Goal: Task Accomplishment & Management: Complete application form

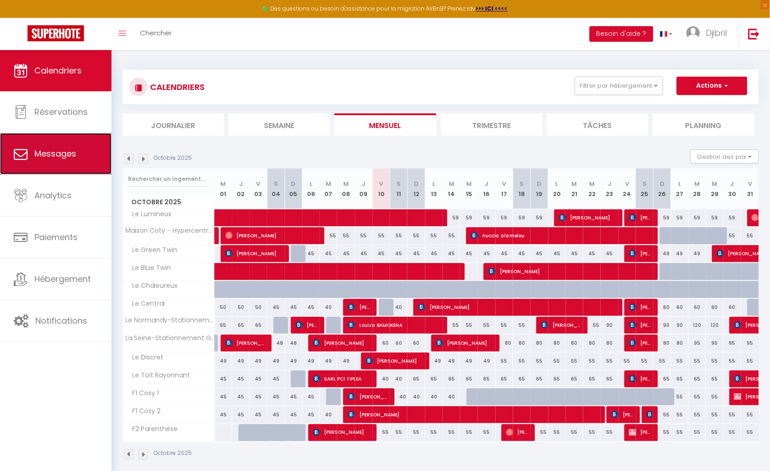
click at [72, 149] on span "Messages" at bounding box center [55, 153] width 42 height 11
select select "message"
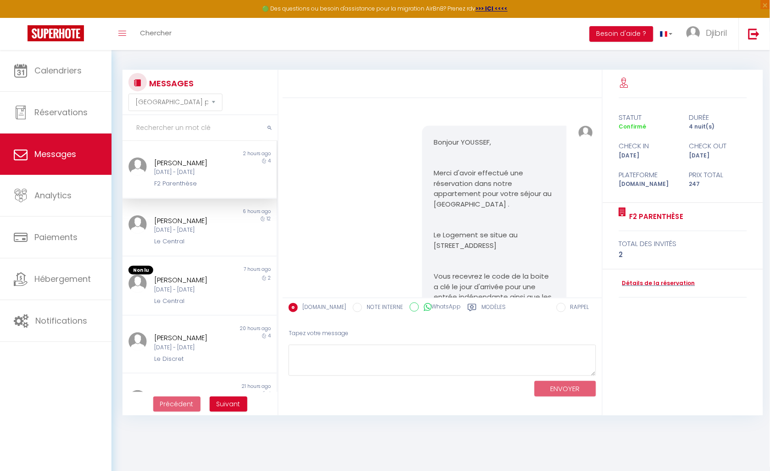
scroll to position [1579, 0]
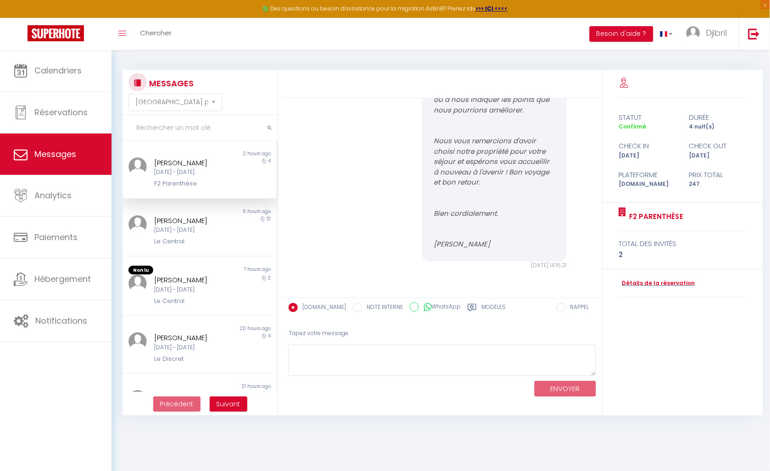
click at [213, 129] on input "text" at bounding box center [200, 128] width 155 height 26
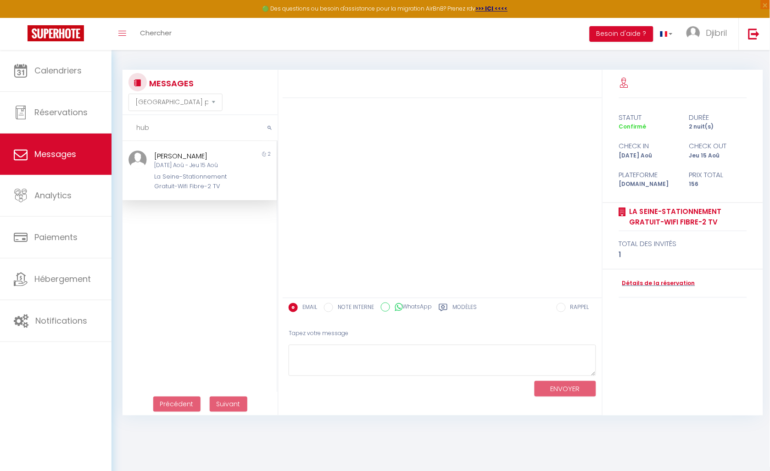
scroll to position [0, 0]
type input "h"
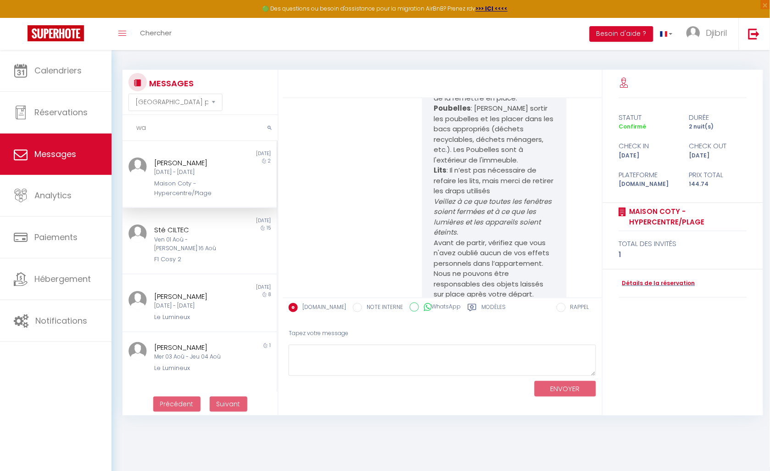
scroll to position [1637, 0]
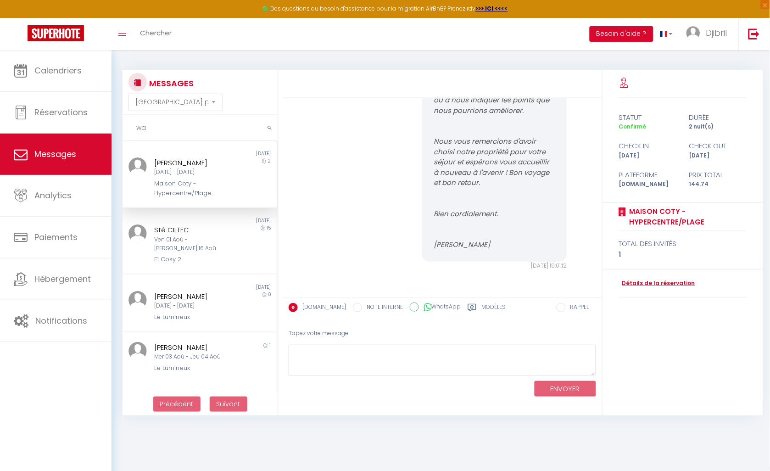
type input "w"
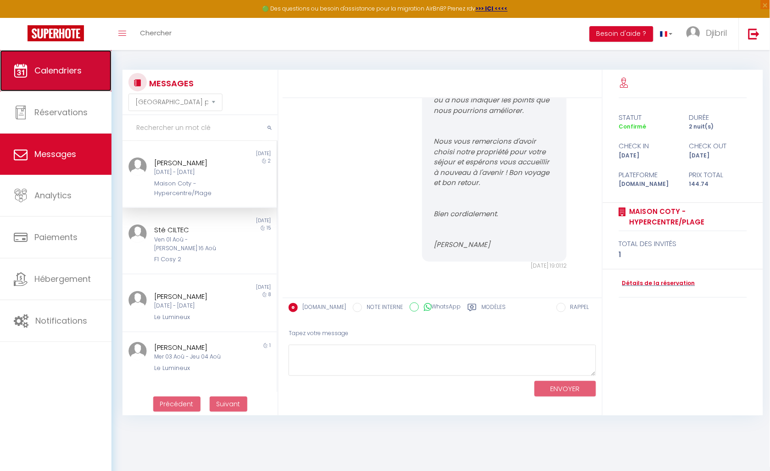
click at [11, 65] on link "Calendriers" at bounding box center [56, 70] width 112 height 41
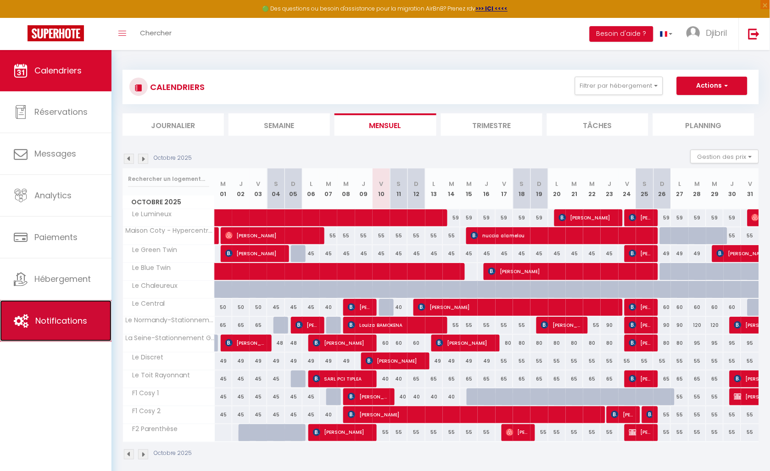
click at [48, 314] on link "Notifications" at bounding box center [56, 320] width 112 height 41
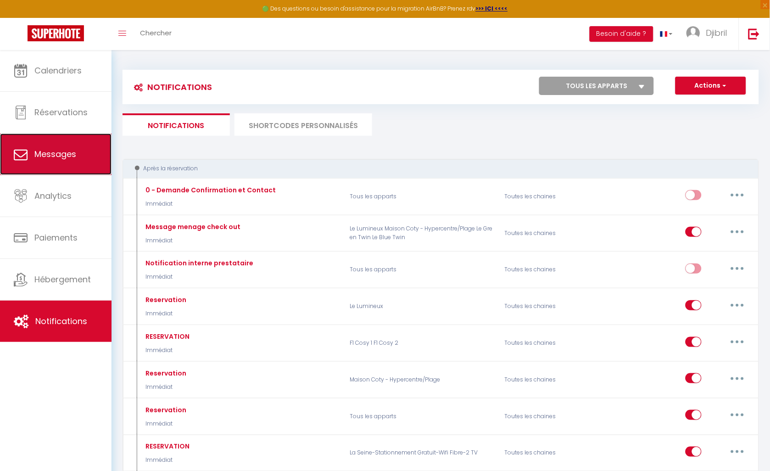
click at [73, 145] on link "Messages" at bounding box center [56, 154] width 112 height 41
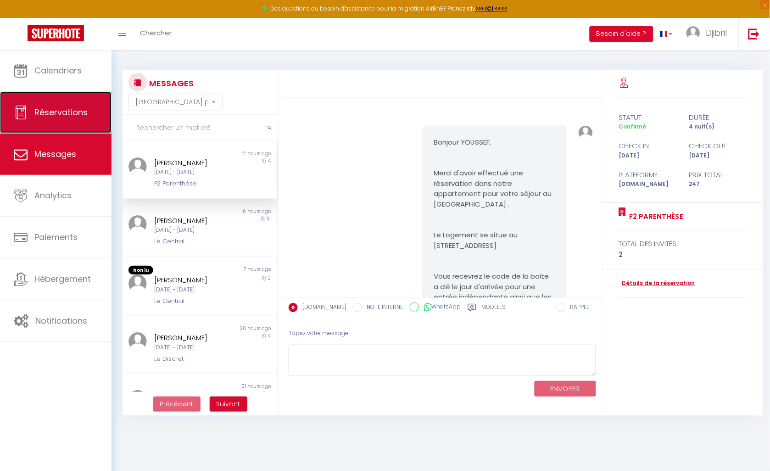
scroll to position [1579, 0]
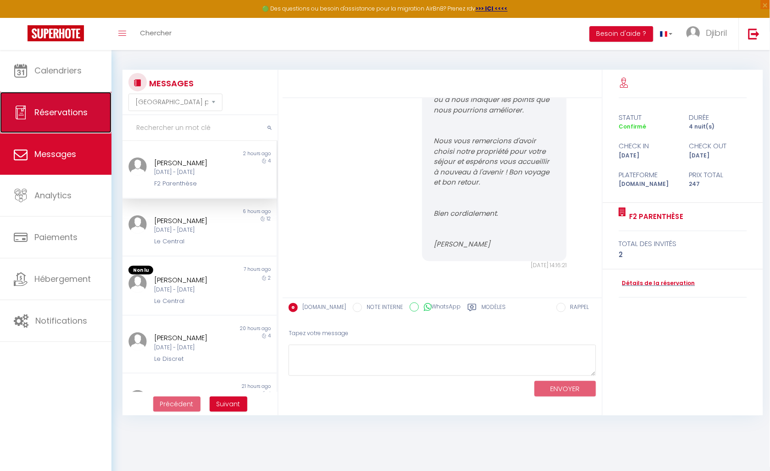
click at [81, 114] on span "Réservations" at bounding box center [60, 111] width 53 height 11
select select "not_cancelled"
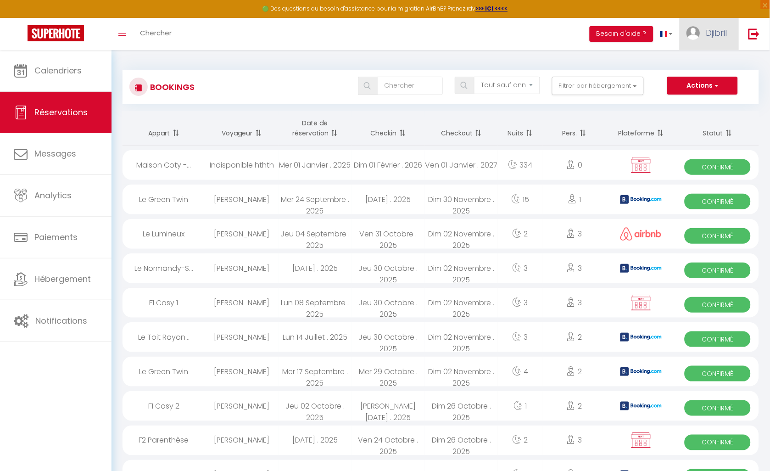
click at [689, 30] on img at bounding box center [694, 33] width 14 height 14
click at [657, 84] on div "Tous les statuts Annulé Confirmé Non Confirmé Tout sauf annulé No Show Request …" at bounding box center [467, 86] width 582 height 18
click at [698, 89] on button "Actions" at bounding box center [702, 86] width 71 height 18
click at [693, 37] on img at bounding box center [694, 33] width 14 height 14
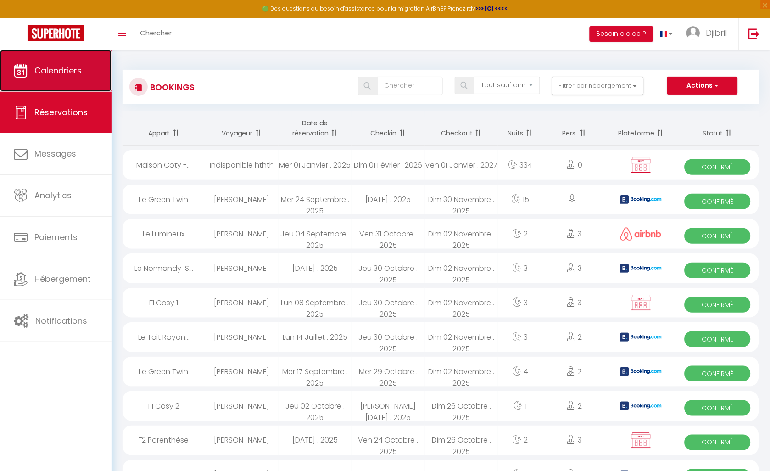
click at [81, 78] on link "Calendriers" at bounding box center [56, 70] width 112 height 41
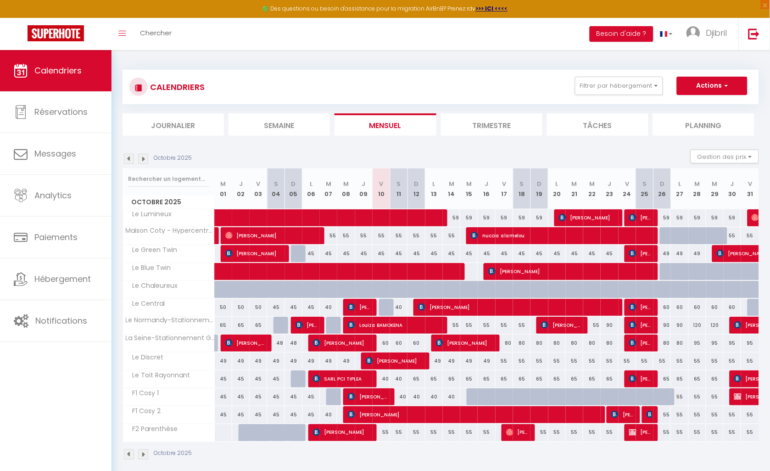
scroll to position [50, 0]
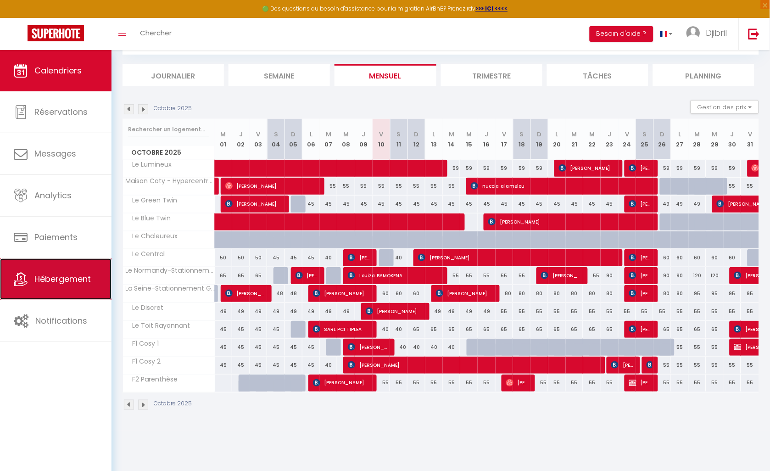
click at [53, 285] on span "Hébergement" at bounding box center [62, 278] width 56 height 11
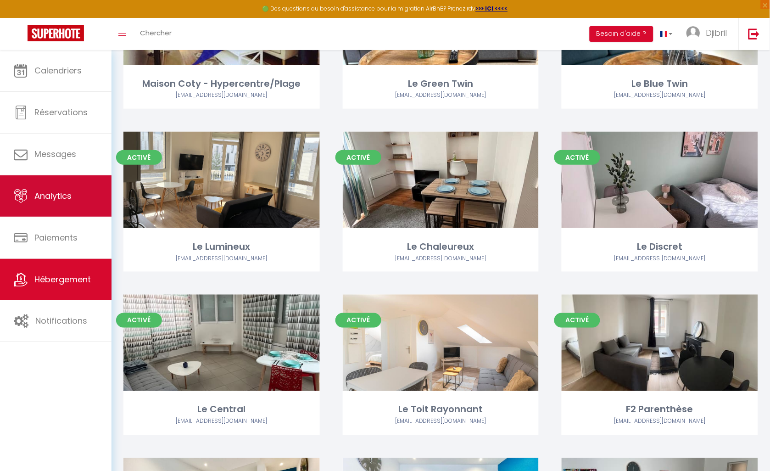
scroll to position [232, 0]
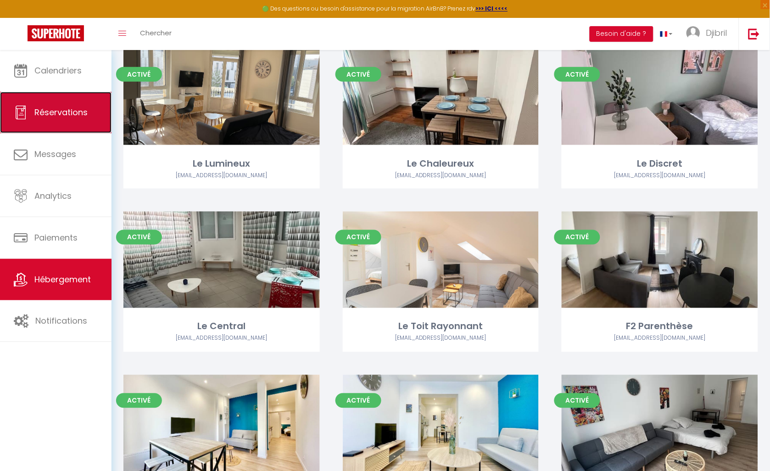
click at [70, 112] on span "Réservations" at bounding box center [60, 111] width 53 height 11
select select "not_cancelled"
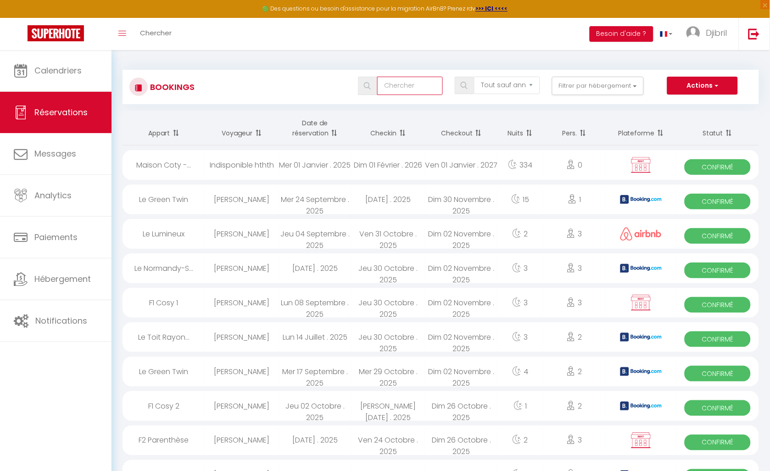
click at [416, 78] on input "text" at bounding box center [410, 86] width 66 height 18
type input "wwzr"
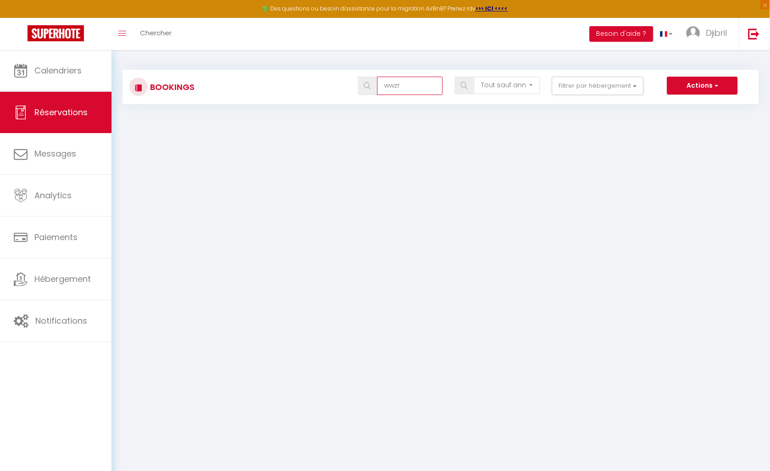
click at [401, 84] on input "wwzr" at bounding box center [410, 86] width 66 height 18
click at [416, 78] on input "wwzr" at bounding box center [410, 86] width 66 height 18
drag, startPoint x: 416, startPoint y: 85, endPoint x: 378, endPoint y: 75, distance: 39.9
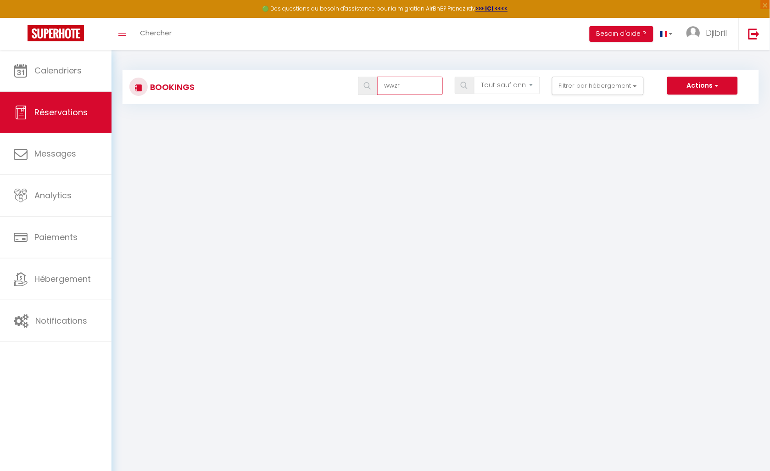
click at [378, 75] on div "Bookings wwzr Tous les statuts Annulé Confirmé Non Confirmé Tout sauf annulé No…" at bounding box center [441, 87] width 637 height 34
type input "w"
click at [520, 84] on select "Tous les statuts Annulé Confirmé Non Confirmé Tout sauf annulé No Show Request" at bounding box center [507, 85] width 66 height 17
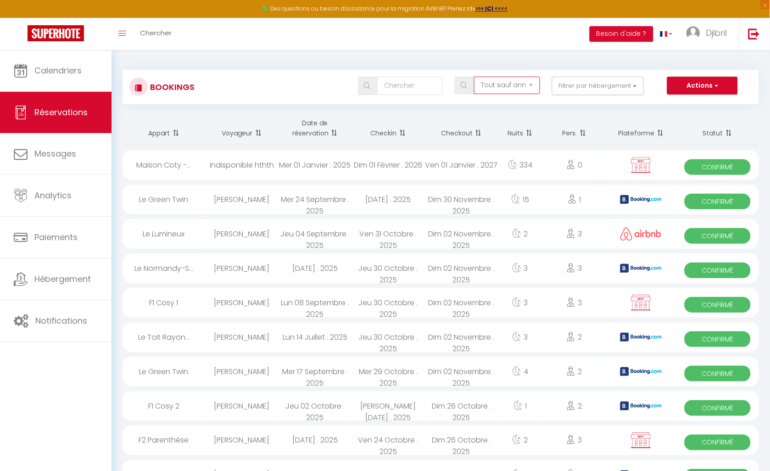
select select "all"
click at [476, 77] on select "Tous les statuts Annulé Confirmé Non Confirmé Tout sauf annulé No Show Request" at bounding box center [507, 85] width 66 height 17
click at [424, 86] on input "text" at bounding box center [410, 86] width 66 height 18
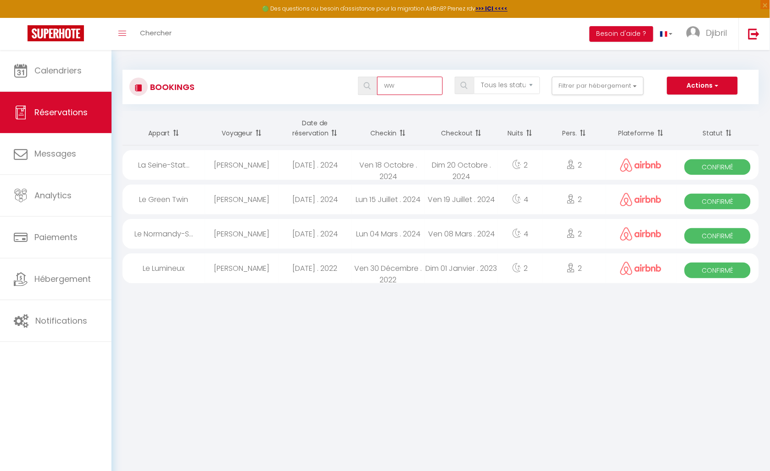
type input "w"
click at [603, 86] on button "Filtrer par hébergement" at bounding box center [598, 86] width 92 height 18
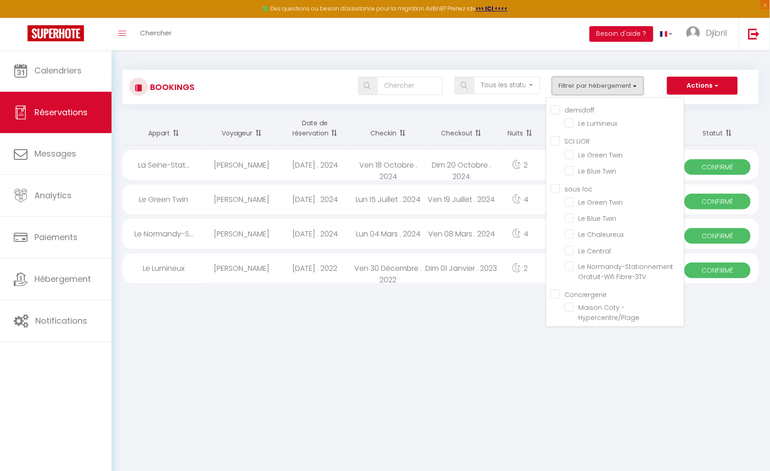
checkbox input "false"
checkbox LIOR "false"
checkbox input "false"
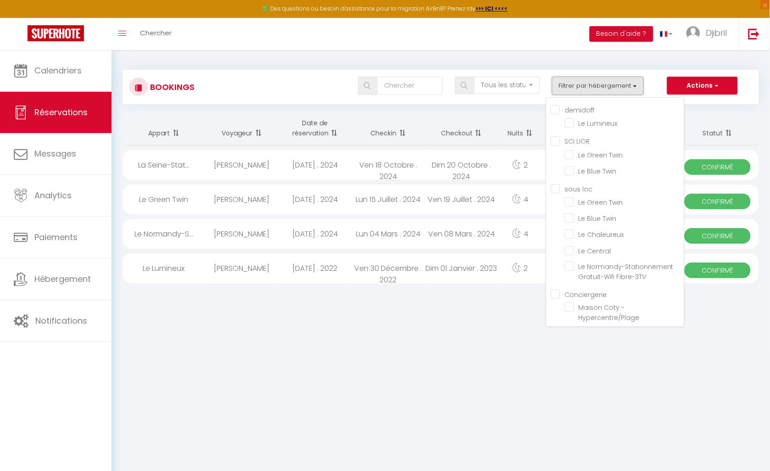
checkbox loc "false"
checkbox input "false"
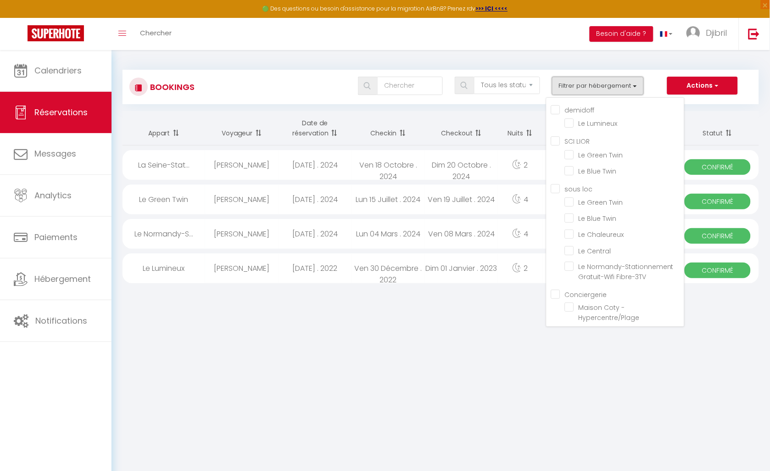
checkbox input "false"
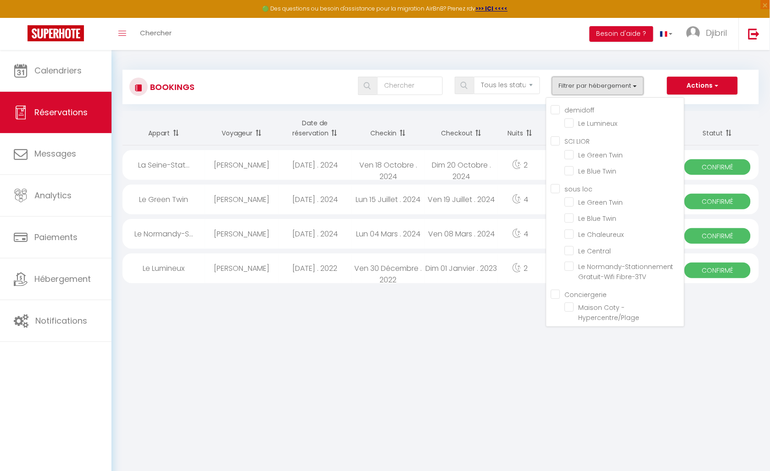
checkbox input "false"
checkbox loc "false"
checkbox input "false"
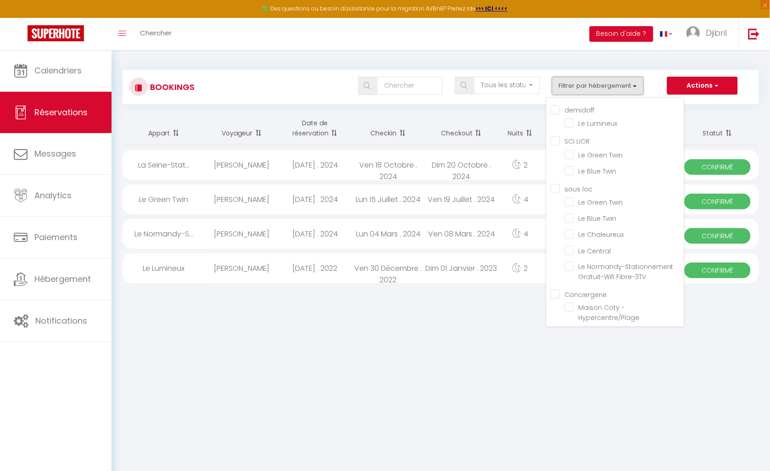
checkbox input "false"
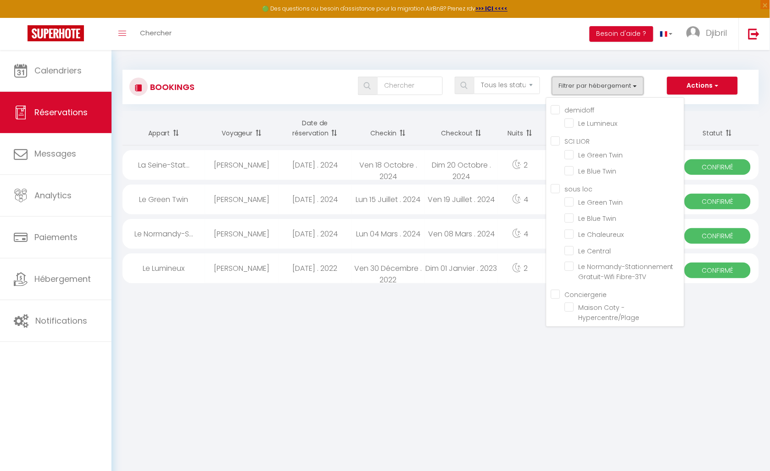
checkbox input "false"
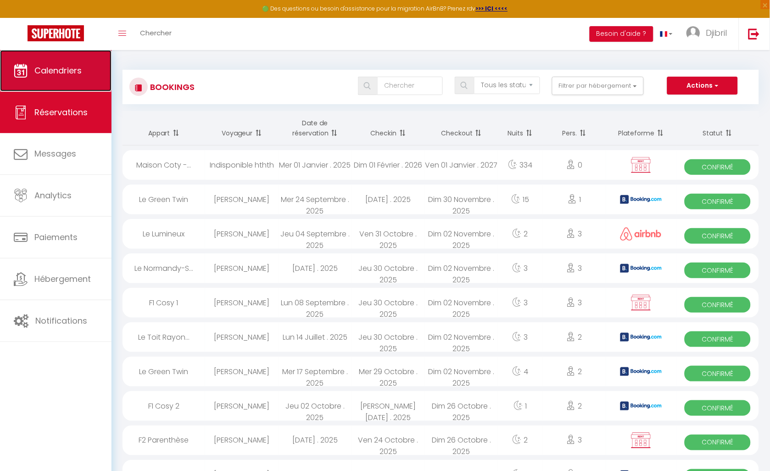
click at [71, 62] on link "Calendriers" at bounding box center [56, 70] width 112 height 41
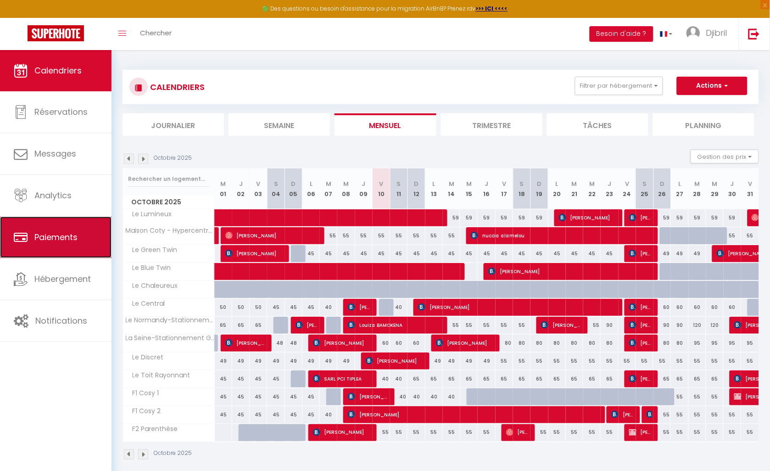
click at [62, 239] on span "Paiements" at bounding box center [55, 236] width 43 height 11
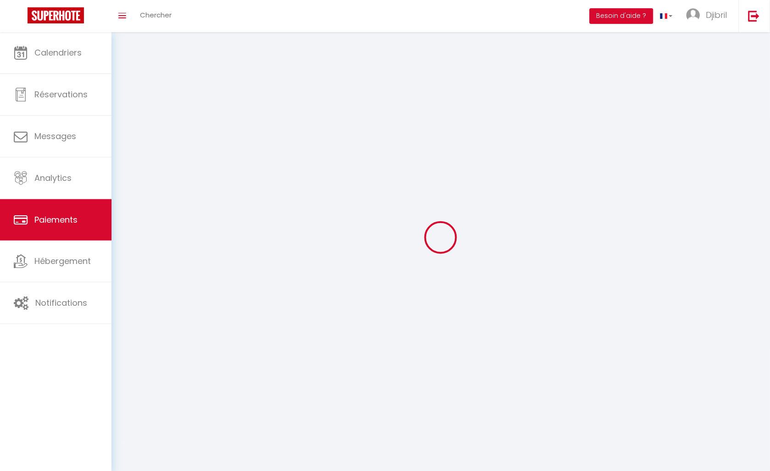
select select "2"
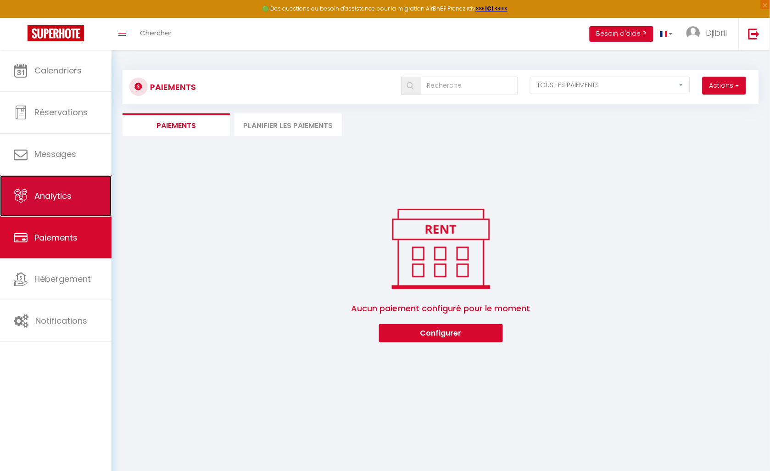
click at [56, 207] on link "Analytics" at bounding box center [56, 195] width 112 height 41
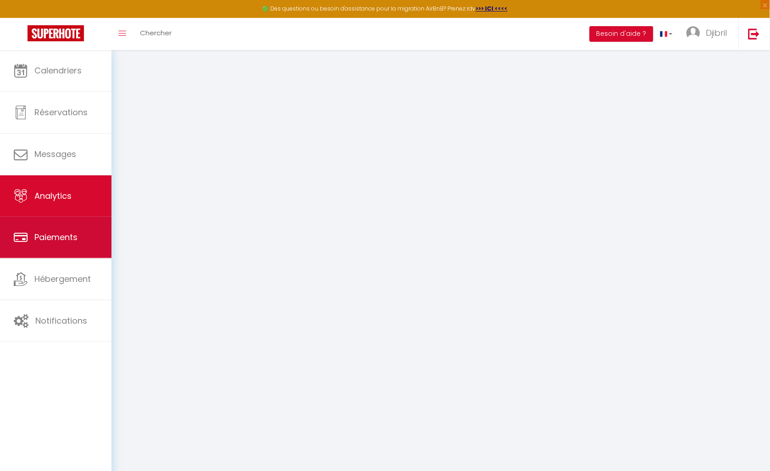
select select "2025"
select select "10"
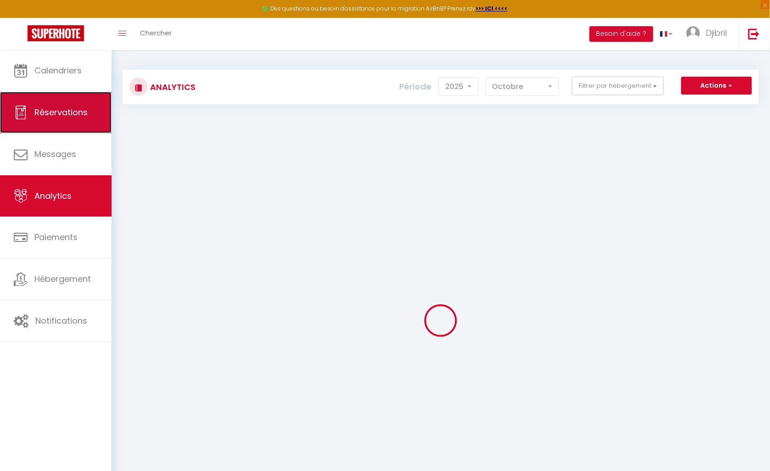
click at [64, 120] on link "Réservations" at bounding box center [56, 112] width 112 height 41
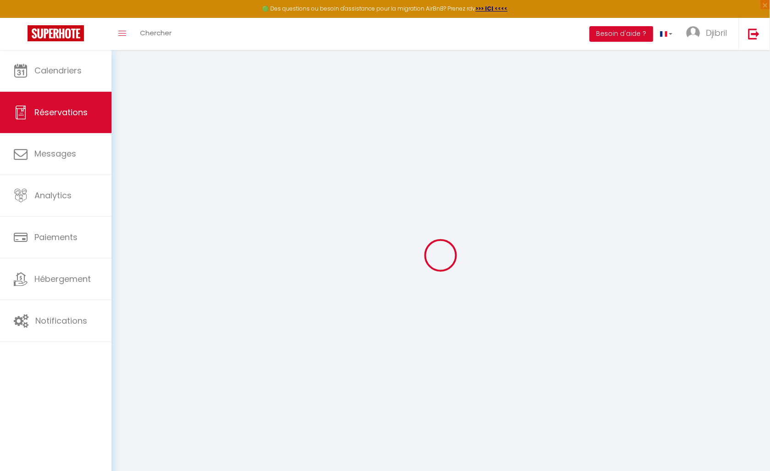
select select "all"
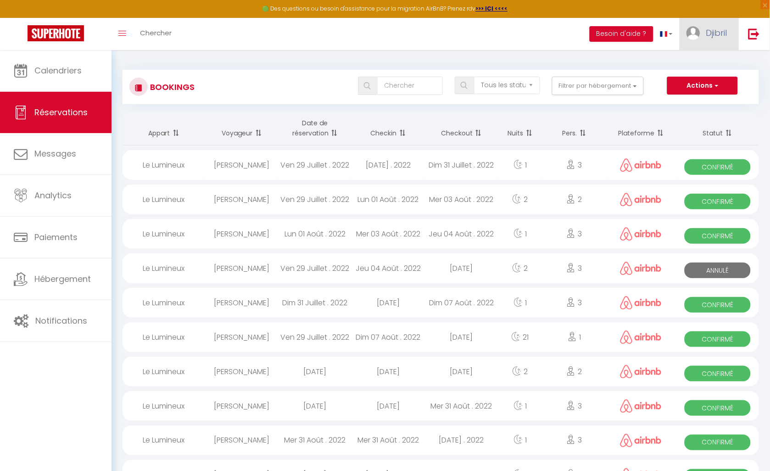
click at [707, 31] on span "Djibril" at bounding box center [716, 32] width 21 height 11
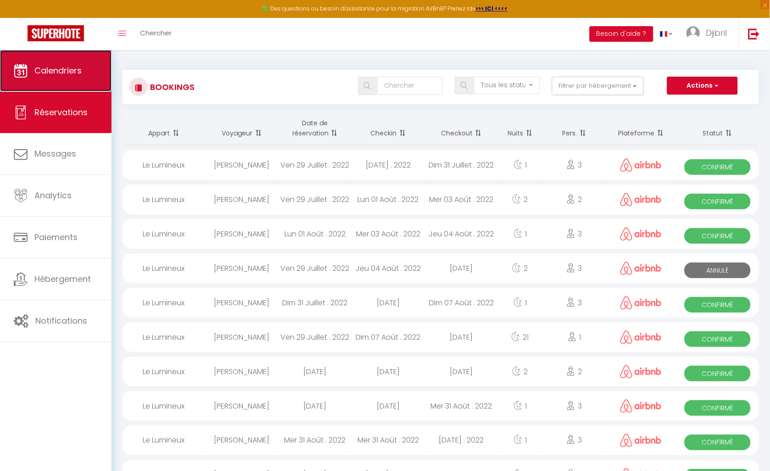
click at [67, 76] on span "Calendriers" at bounding box center [57, 70] width 47 height 11
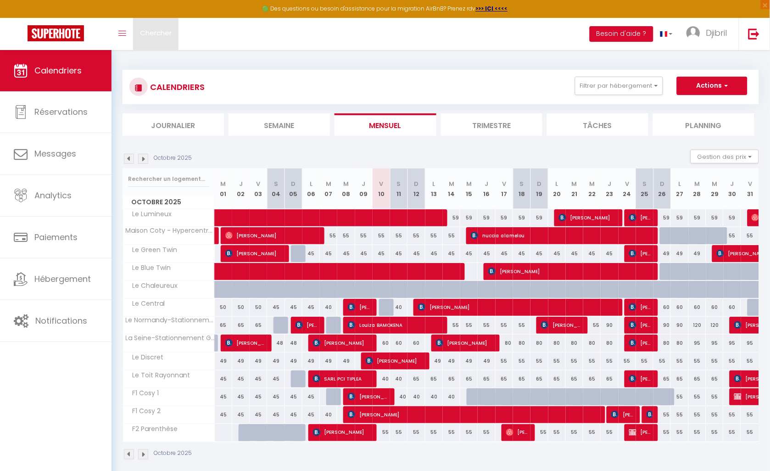
click at [137, 35] on link "Chercher" at bounding box center [155, 34] width 45 height 32
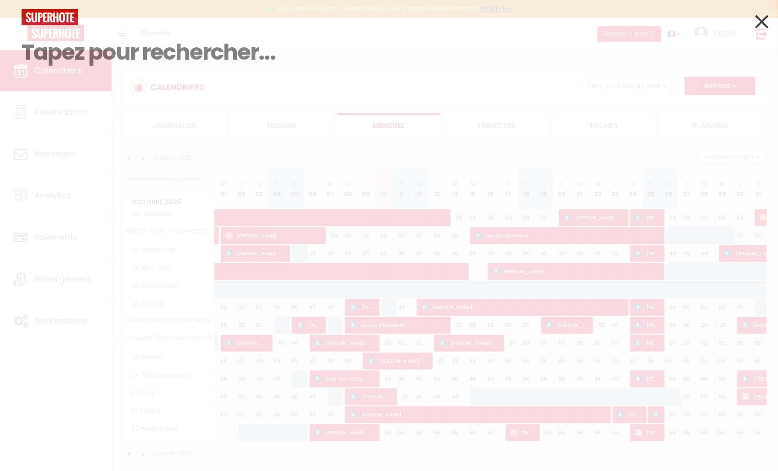
click at [131, 32] on input at bounding box center [389, 52] width 735 height 54
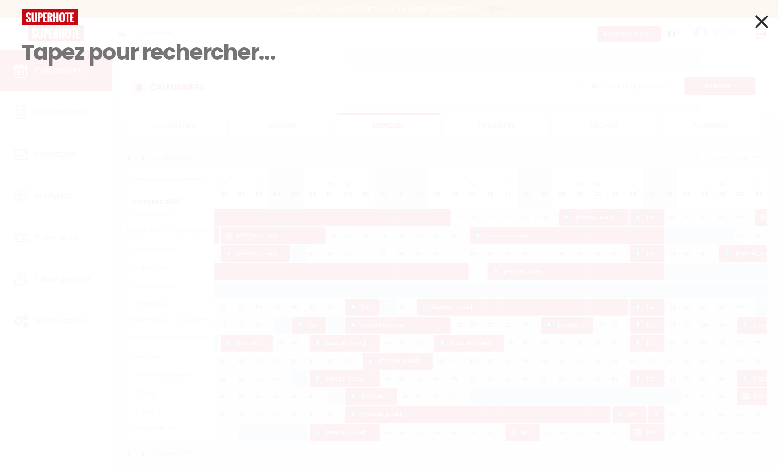
drag, startPoint x: 21, startPoint y: 14, endPoint x: 69, endPoint y: 8, distance: 48.1
click at [50, 12] on div at bounding box center [389, 17] width 749 height 16
click at [763, 23] on icon at bounding box center [761, 21] width 13 height 23
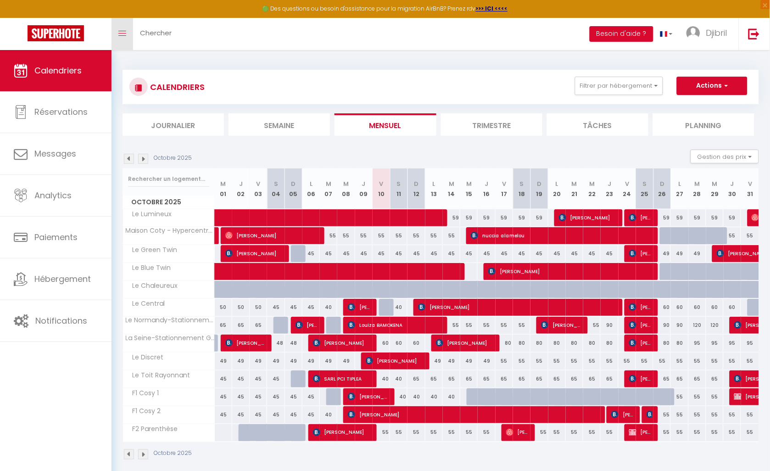
click at [124, 29] on link "Toggle menubar" at bounding box center [123, 34] width 22 height 32
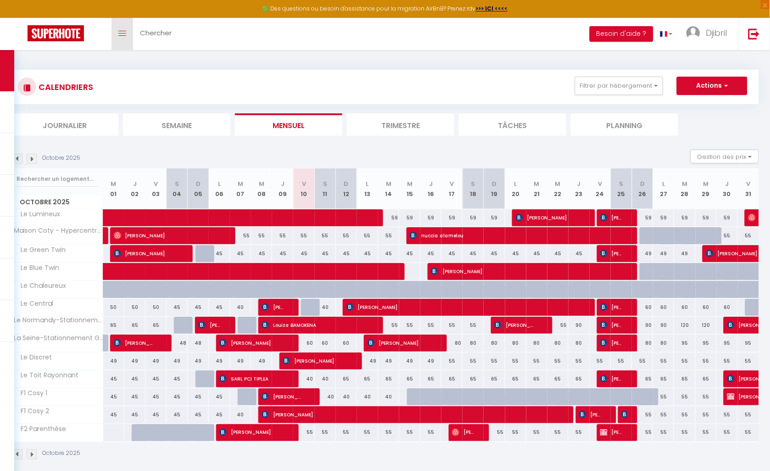
click at [124, 31] on icon "Toggle menubar" at bounding box center [122, 34] width 8 height 6
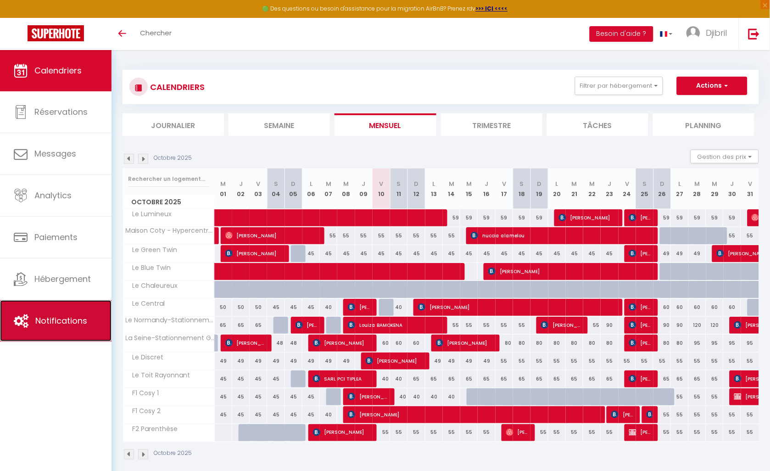
click at [71, 312] on link "Notifications" at bounding box center [56, 320] width 112 height 41
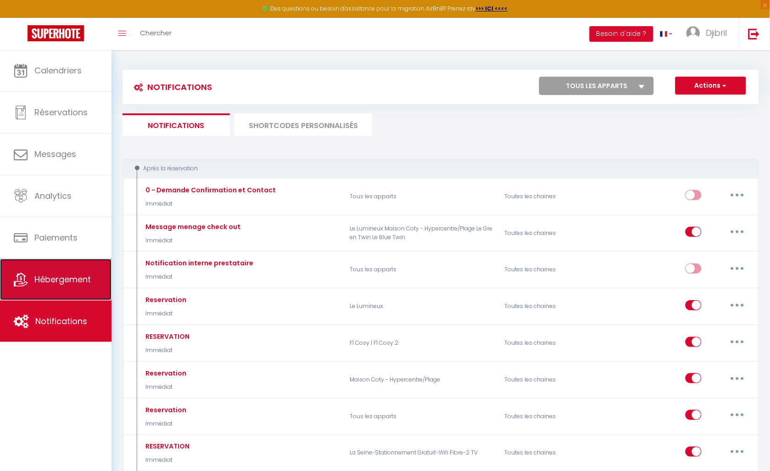
click at [72, 278] on span "Hébergement" at bounding box center [62, 279] width 56 height 11
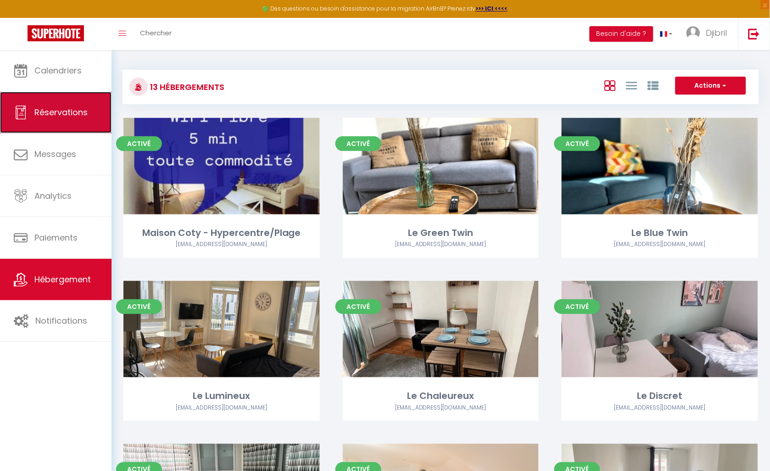
click at [72, 125] on link "Réservations" at bounding box center [56, 112] width 112 height 41
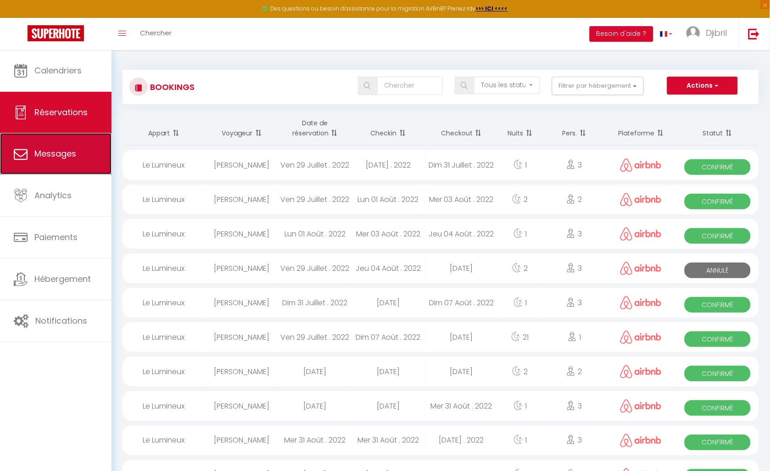
click at [62, 147] on link "Messages" at bounding box center [56, 153] width 112 height 41
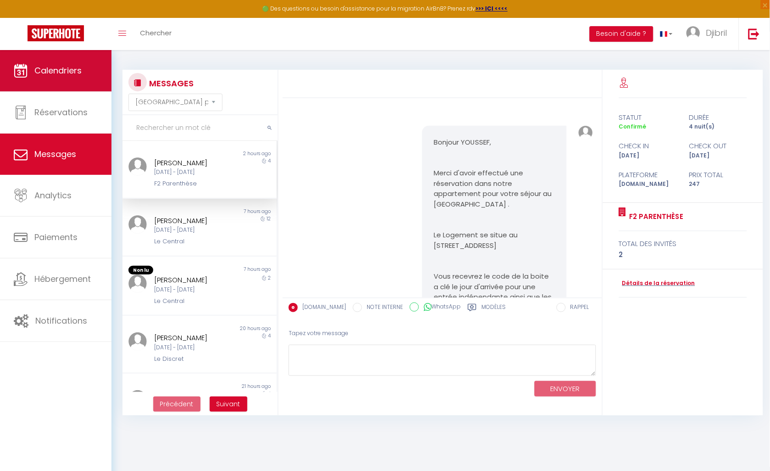
scroll to position [1579, 0]
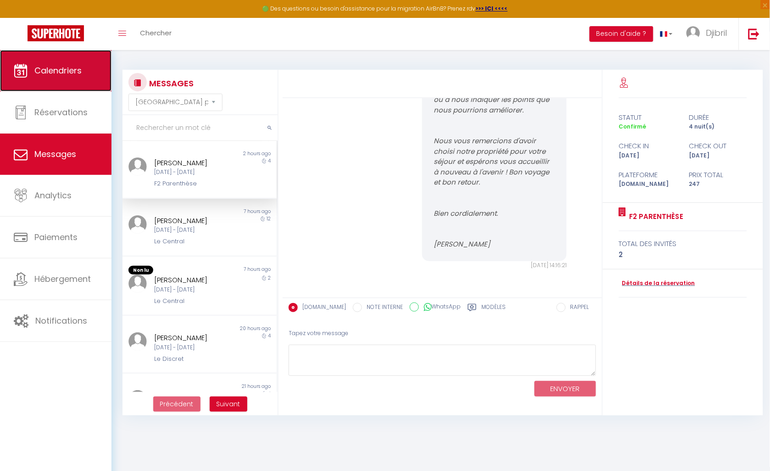
click at [52, 71] on span "Calendriers" at bounding box center [57, 70] width 47 height 11
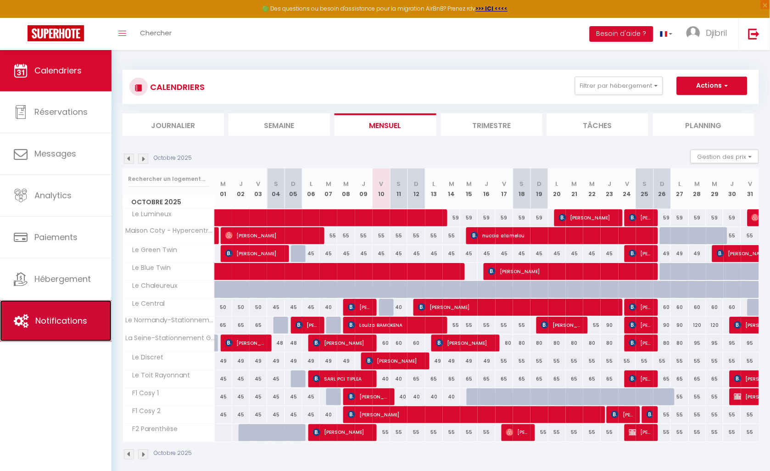
click at [28, 334] on link "Notifications" at bounding box center [56, 320] width 112 height 41
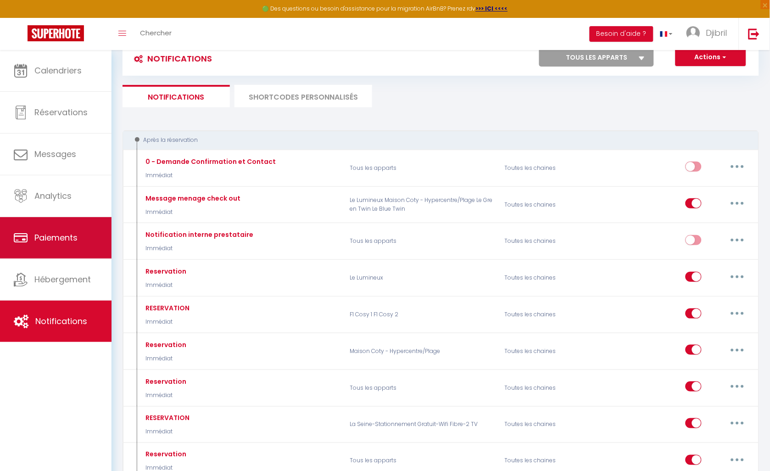
scroll to position [102, 0]
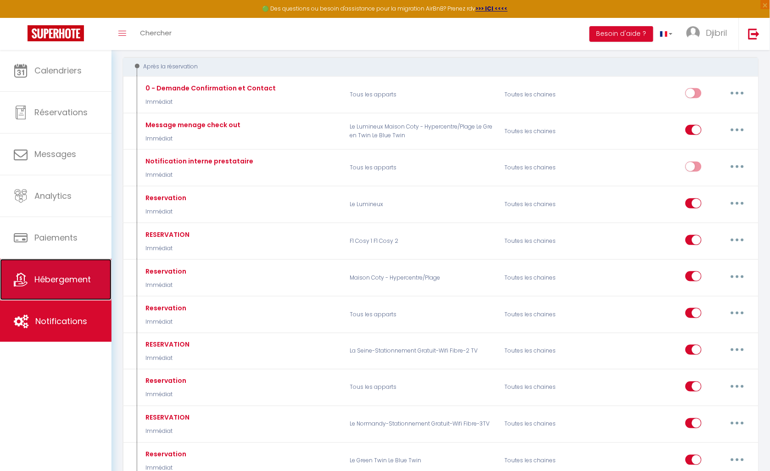
click at [62, 271] on link "Hébergement" at bounding box center [56, 279] width 112 height 41
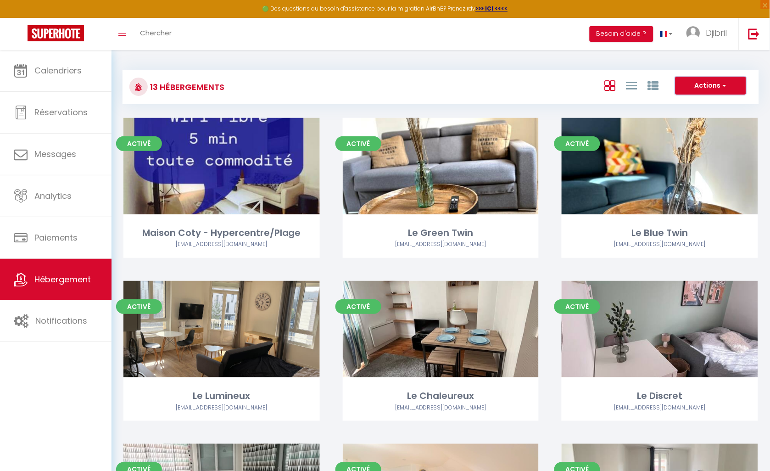
click at [696, 92] on button "Actions" at bounding box center [711, 86] width 71 height 18
click at [467, 77] on div "Actions Créer un Hébergement Nouveau groupe" at bounding box center [546, 87] width 423 height 21
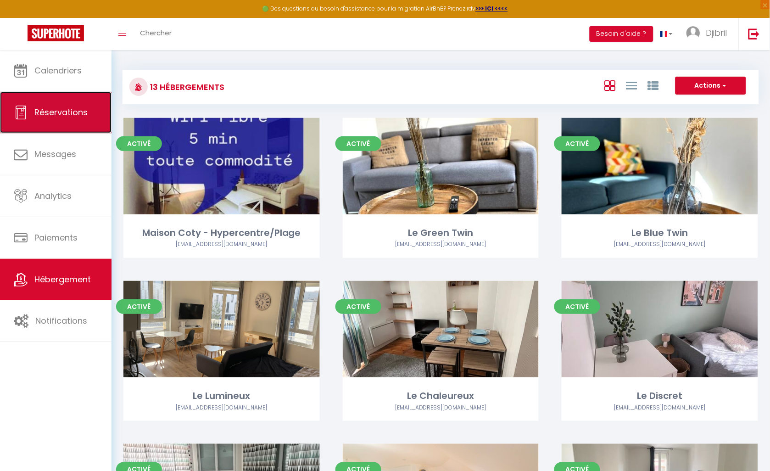
click at [39, 110] on span "Réservations" at bounding box center [60, 111] width 53 height 11
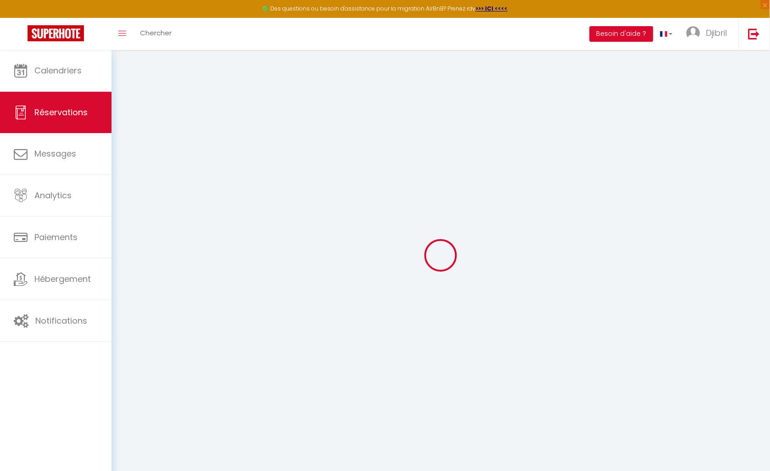
select select "all"
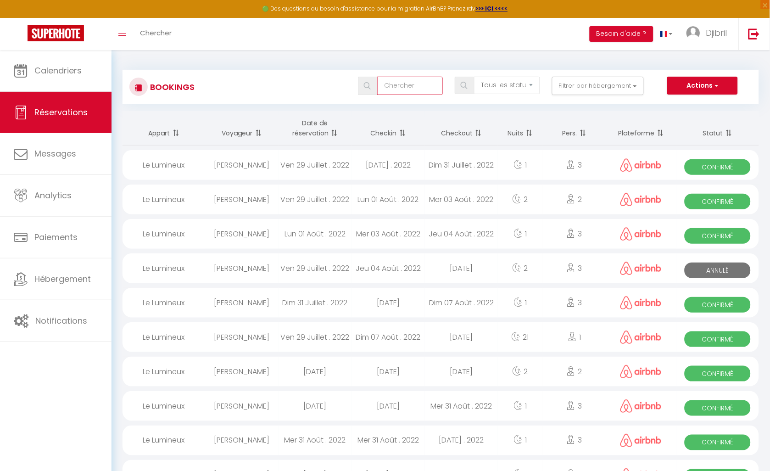
click at [412, 81] on input "text" at bounding box center [410, 86] width 66 height 18
click at [154, 30] on span "Chercher" at bounding box center [156, 33] width 32 height 10
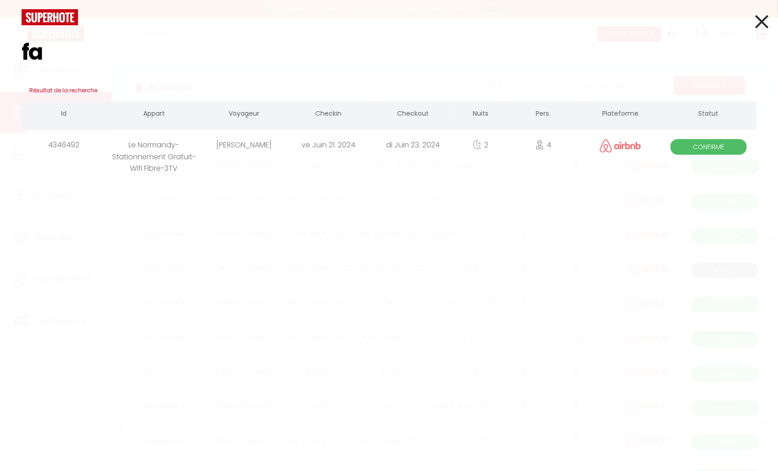
type input "f"
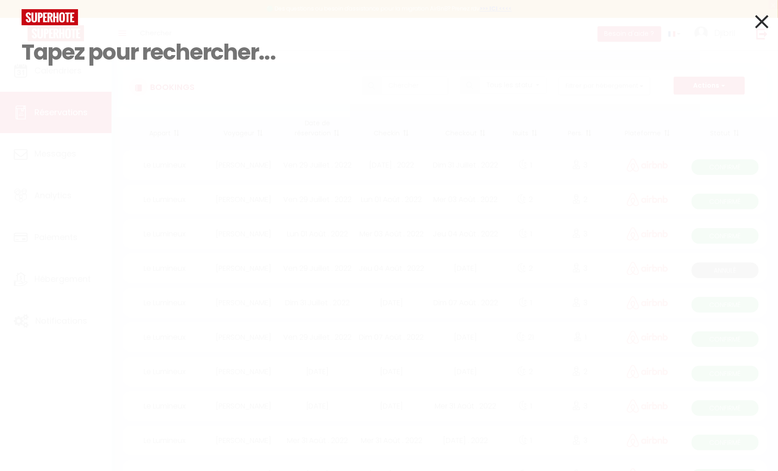
drag, startPoint x: 95, startPoint y: 105, endPoint x: 107, endPoint y: 110, distance: 13.1
click at [107, 109] on div "Résultat de la recherche Id Appart Voyageur Checkin Checkout Nuits Pers. Platef…" at bounding box center [389, 68] width 749 height 119
click at [141, 175] on div "Résultat de la recherche Id Appart Voyageur Checkin Checkout Nuits Pers. Platef…" at bounding box center [389, 235] width 778 height 471
click at [759, 21] on icon at bounding box center [761, 21] width 13 height 23
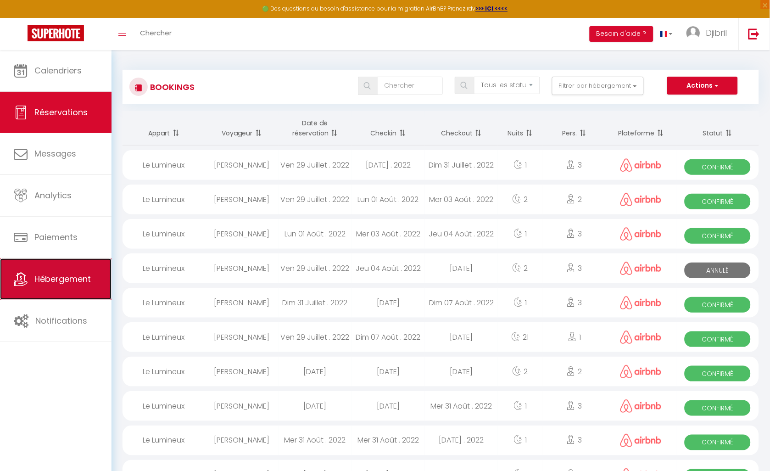
click at [48, 292] on link "Hébergement" at bounding box center [56, 278] width 112 height 41
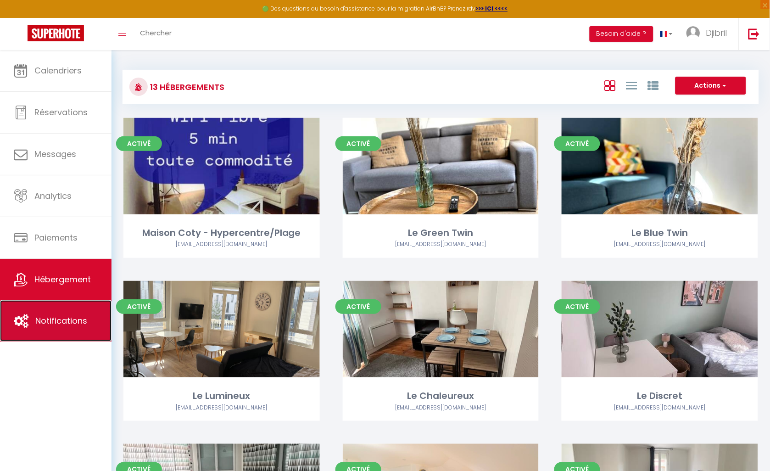
click at [42, 309] on link "Notifications" at bounding box center [56, 320] width 112 height 41
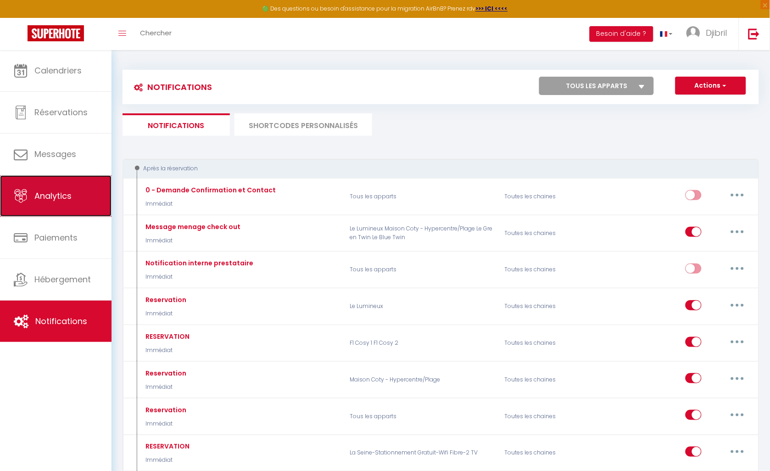
click at [56, 205] on link "Analytics" at bounding box center [56, 195] width 112 height 41
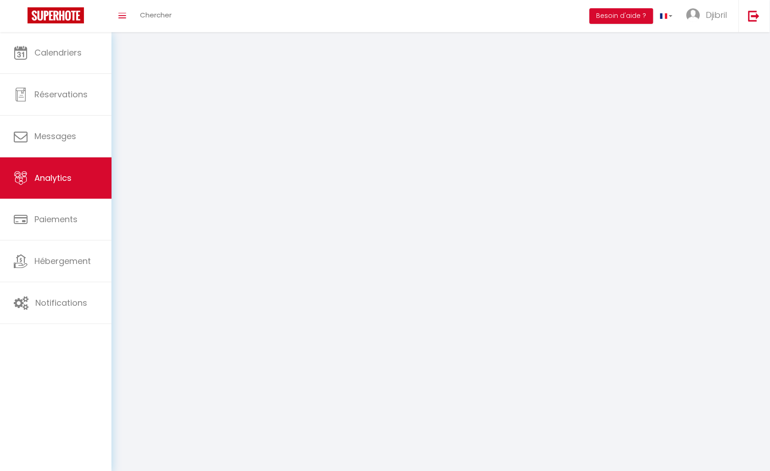
select select "2025"
select select "10"
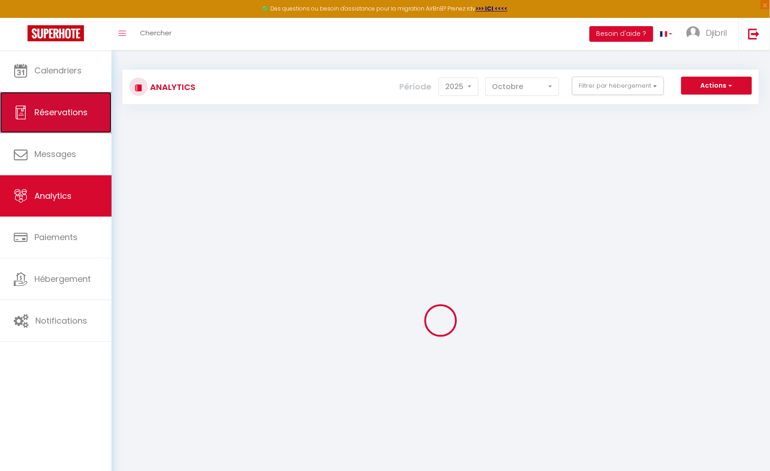
click at [50, 108] on span "Réservations" at bounding box center [60, 111] width 53 height 11
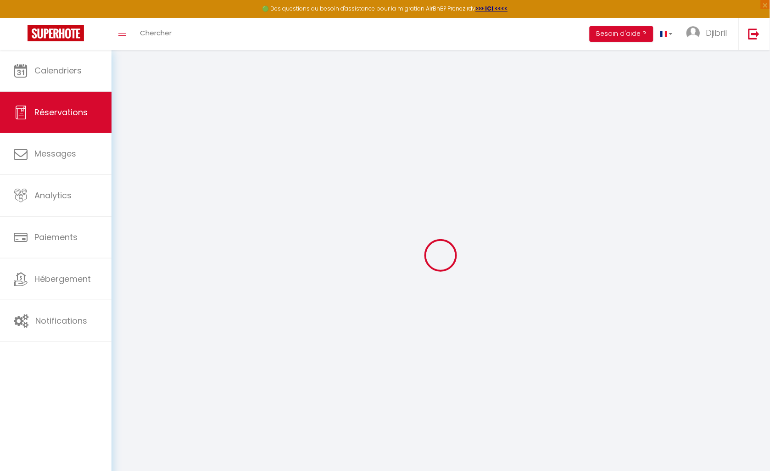
select select "all"
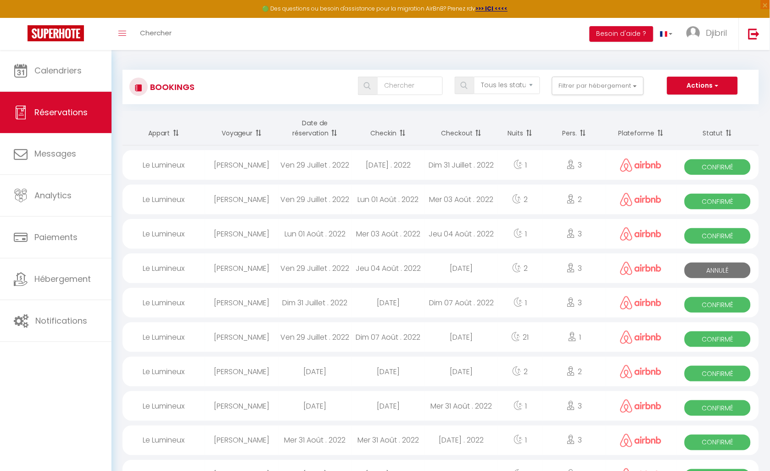
click at [144, 80] on div at bounding box center [138, 87] width 18 height 18
click at [734, 81] on div "Bookings Tous les statuts Annulé Confirmé Non Confirmé Tout sauf annulé No Show…" at bounding box center [441, 87] width 637 height 34
click at [732, 83] on button "Actions" at bounding box center [702, 86] width 71 height 18
click at [711, 109] on link "Nouvelle Réservation" at bounding box center [688, 106] width 98 height 12
select select
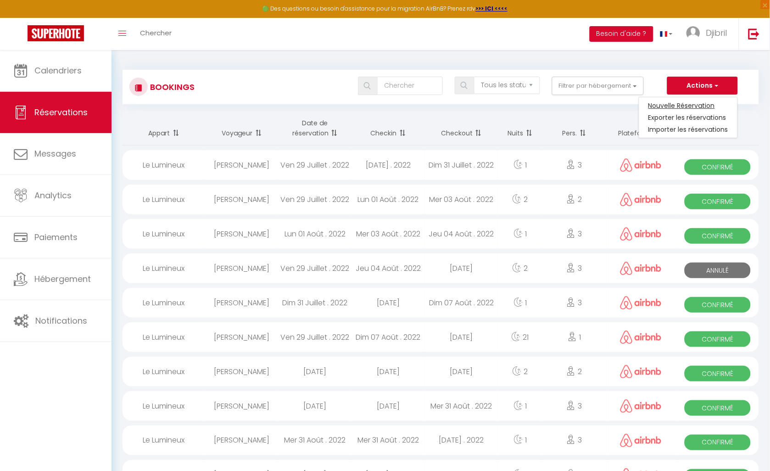
select select
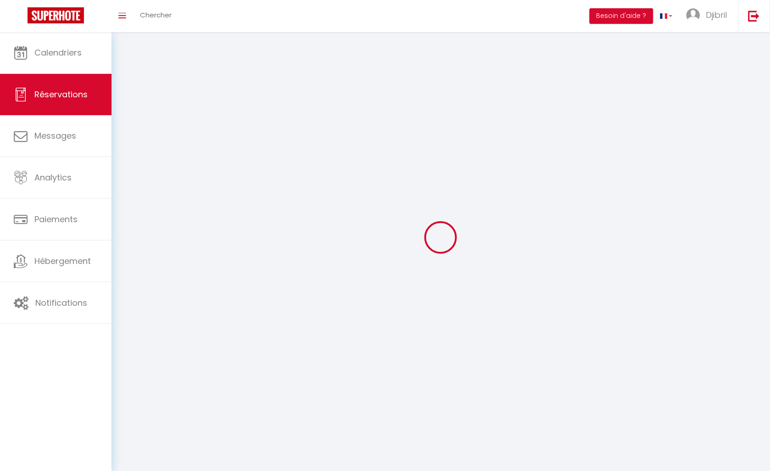
select select
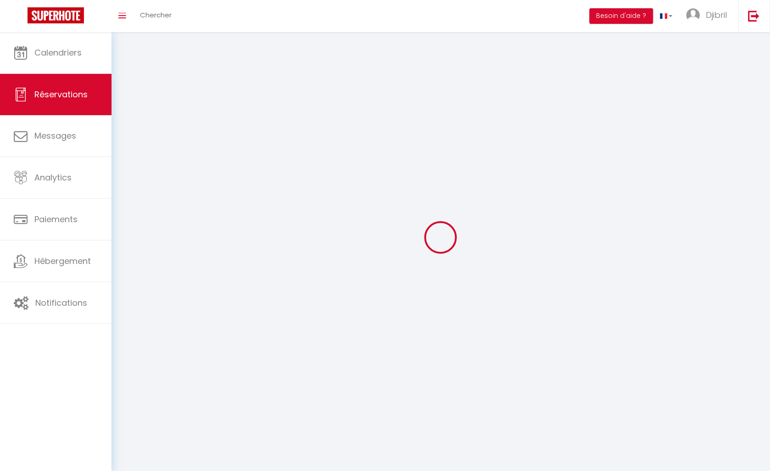
select select
checkbox input "false"
select select
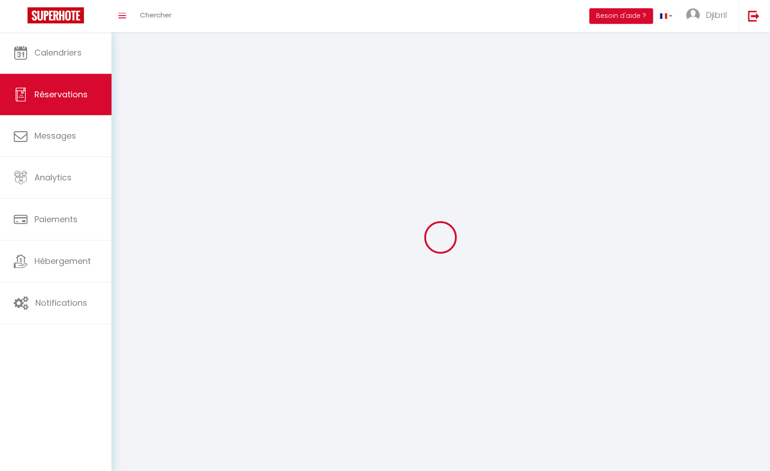
select select
checkbox input "false"
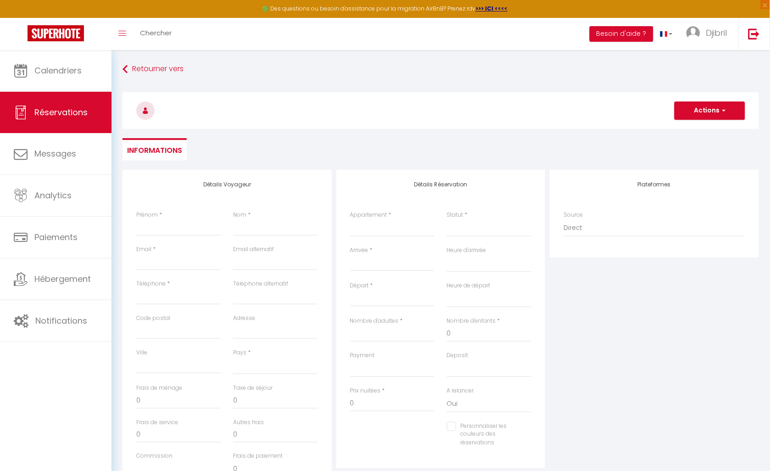
select select
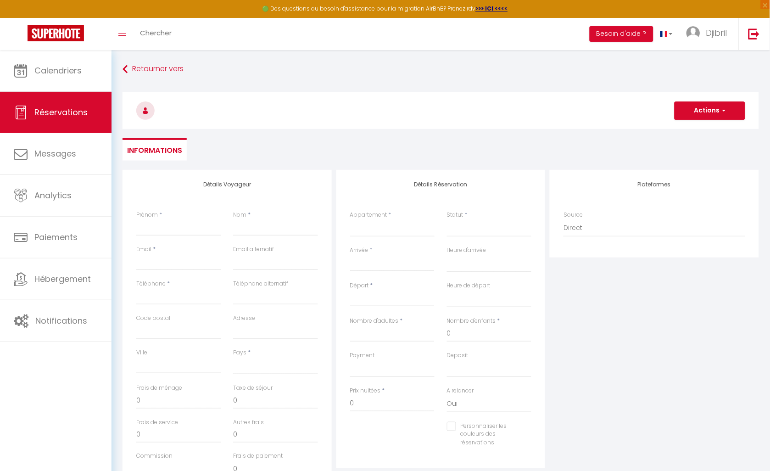
select select
checkbox input "false"
select select
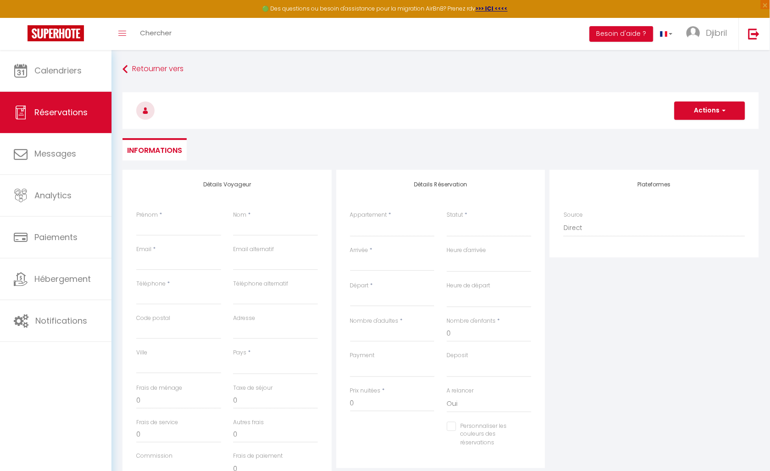
select select
checkbox input "false"
select select
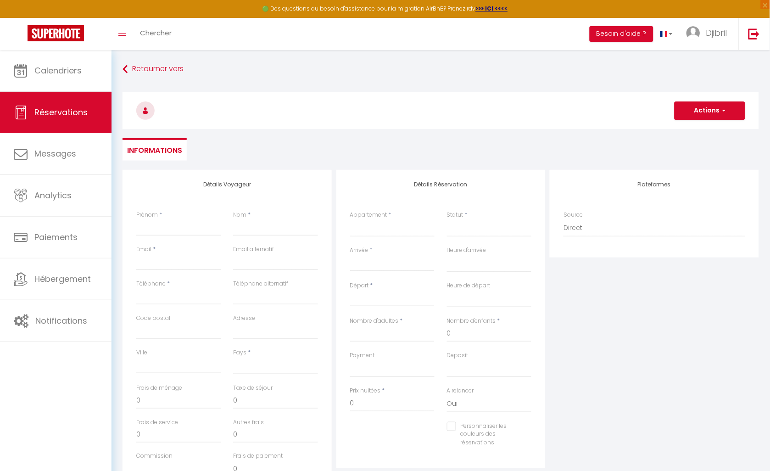
select select
click at [705, 107] on button "Actions" at bounding box center [710, 110] width 71 height 18
click at [408, 224] on select "Maison Coty - Hypercentre/Plage Le Green Twin Le Blue Twin Le Lumineux Le Chale…" at bounding box center [392, 227] width 85 height 17
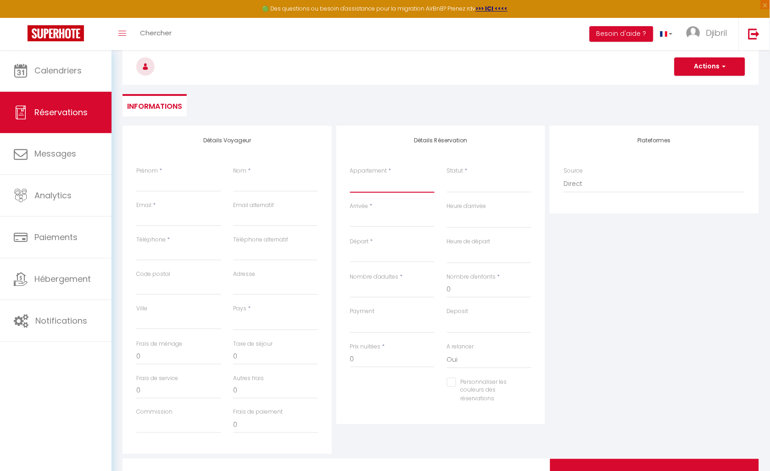
scroll to position [90, 0]
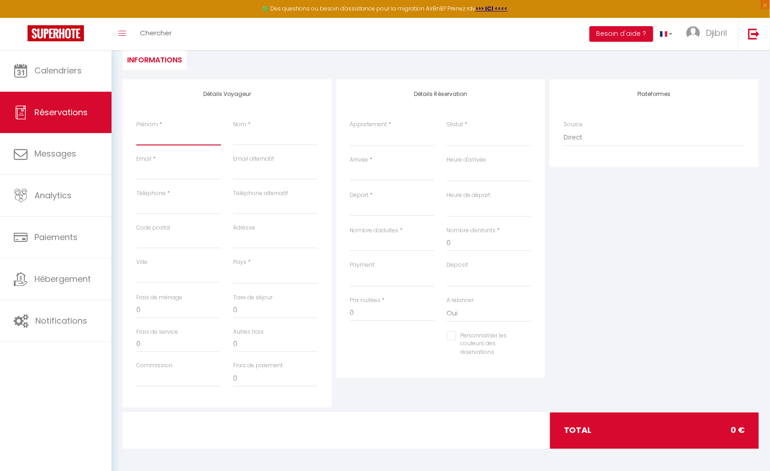
click at [145, 134] on input "Prénom" at bounding box center [178, 137] width 85 height 17
click at [183, 141] on input "Prénom" at bounding box center [178, 137] width 85 height 17
paste input "[PERSON_NAME]"
type input "[PERSON_NAME]"
select select
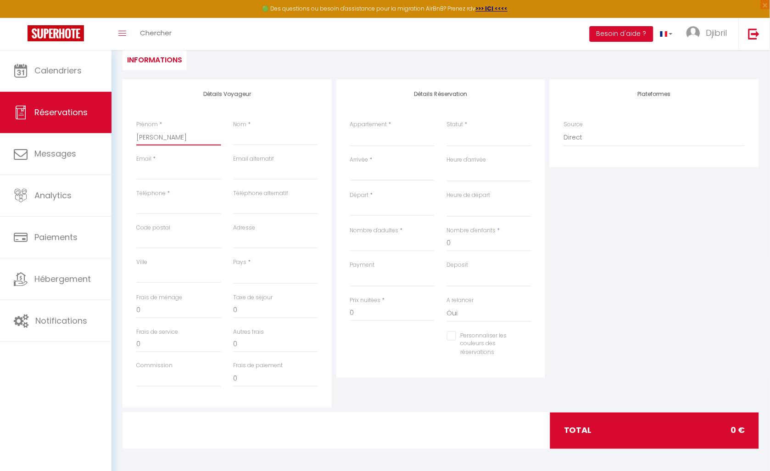
select select
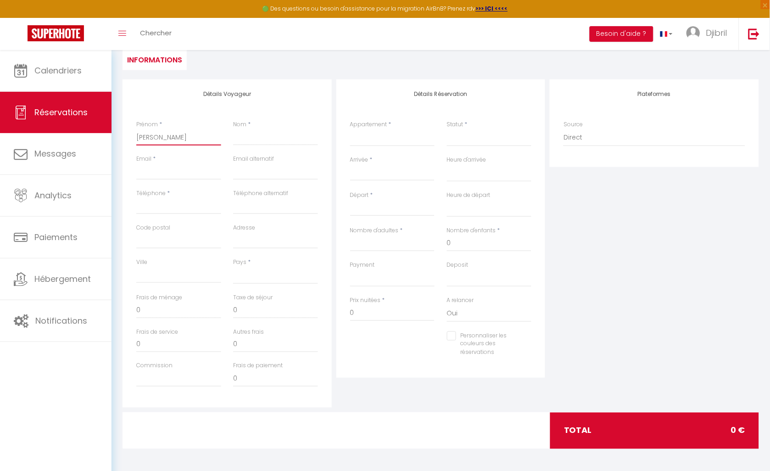
select select
checkbox input "false"
drag, startPoint x: 158, startPoint y: 132, endPoint x: 179, endPoint y: 136, distance: 21.1
click at [179, 136] on input "[PERSON_NAME]" at bounding box center [178, 137] width 85 height 17
type input "[PERSON_NAME]"
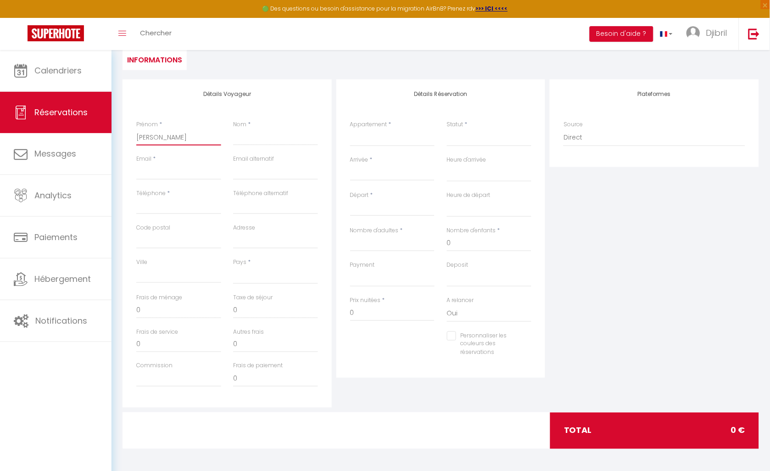
select select
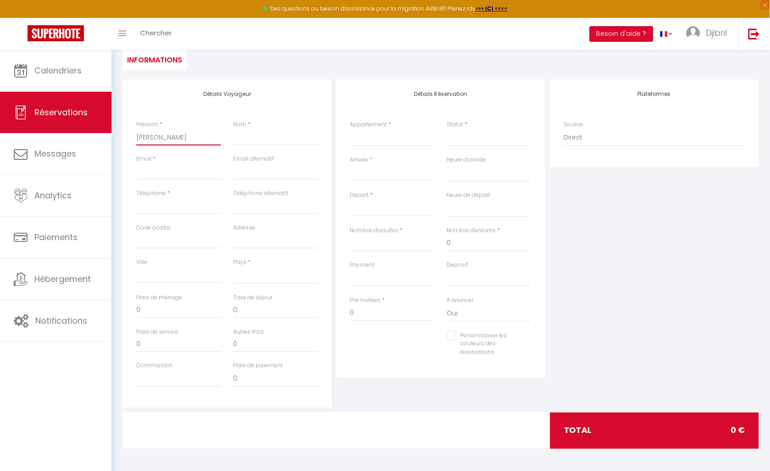
select select
checkbox input "false"
type input "[PERSON_NAME]"
click at [233, 134] on input "Nom" at bounding box center [275, 137] width 85 height 17
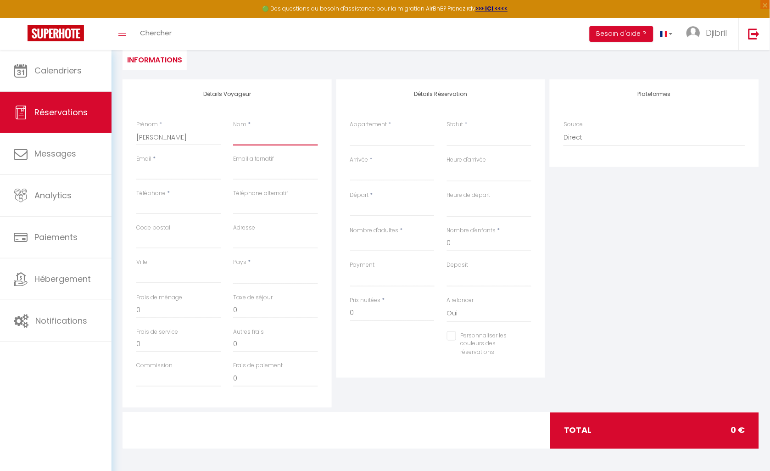
paste input "[PERSON_NAME]"
type input "[PERSON_NAME]"
select select
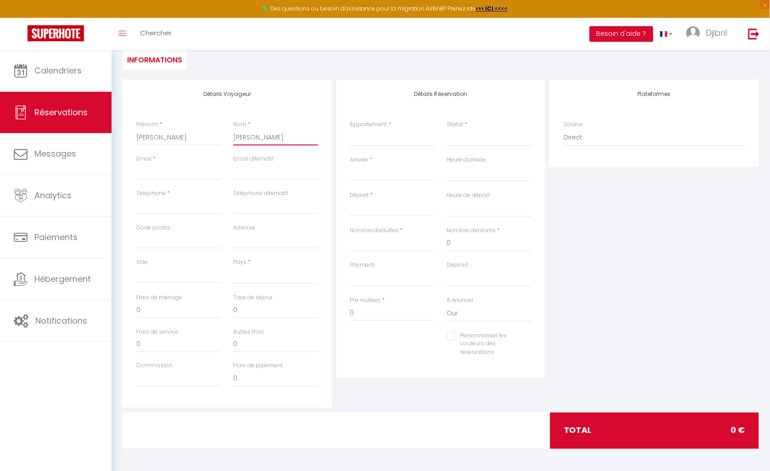
select select
checkbox input "false"
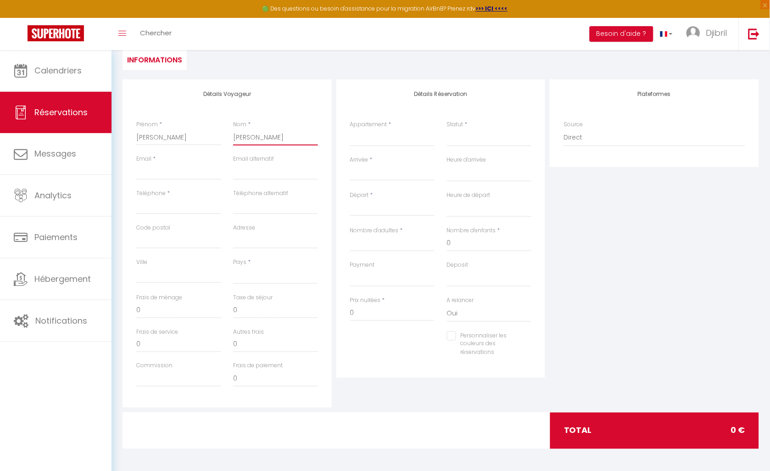
type input "[PERSON_NAME]"
click at [202, 169] on input "Email client" at bounding box center [178, 171] width 85 height 17
drag, startPoint x: 164, startPoint y: 182, endPoint x: 155, endPoint y: 169, distance: 15.8
click at [155, 169] on input "Email client" at bounding box center [178, 171] width 85 height 17
paste input "[EMAIL_ADDRESS][DOMAIN_NAME]"
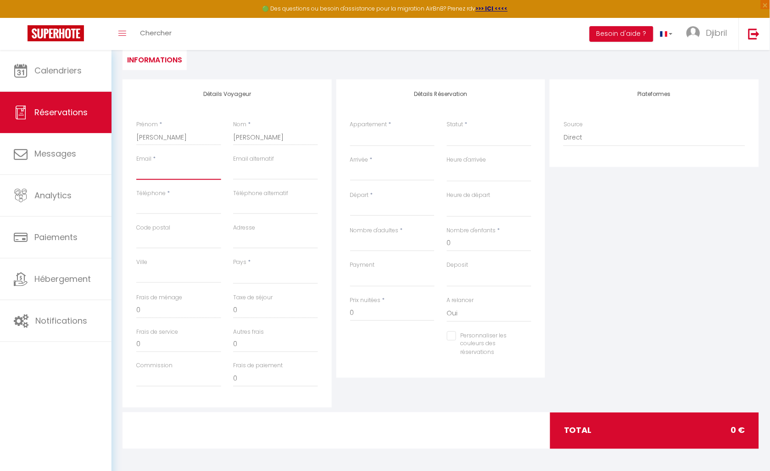
type input "[EMAIL_ADDRESS][DOMAIN_NAME]"
select select
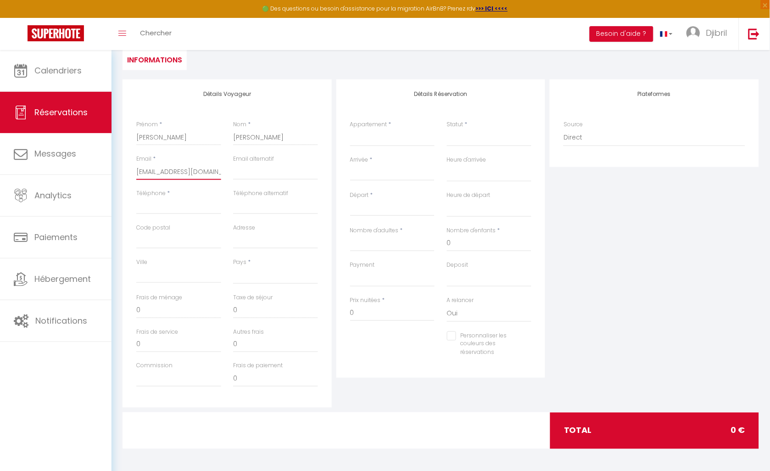
select select
checkbox input "false"
type input "[EMAIL_ADDRESS][DOMAIN_NAME]"
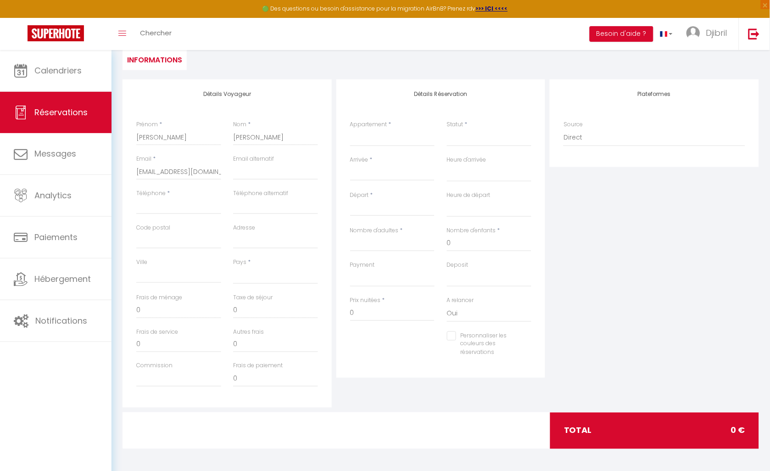
click at [182, 97] on div "Détails Voyageur Prénom * [PERSON_NAME] * WANG Email * [EMAIL_ADDRESS][DOMAIN_N…" at bounding box center [227, 243] width 209 height 328
click at [197, 205] on input "Téléphone" at bounding box center [178, 206] width 85 height 17
click at [358, 140] on select "Maison Coty - Hypercentre/Plage Le Green Twin Le Blue Twin Le Lumineux Le Chale…" at bounding box center [392, 137] width 85 height 17
select select "47445"
click at [350, 129] on select "Maison Coty - Hypercentre/Plage Le Green Twin Le Blue Twin Le Lumineux Le Chale…" at bounding box center [392, 137] width 85 height 17
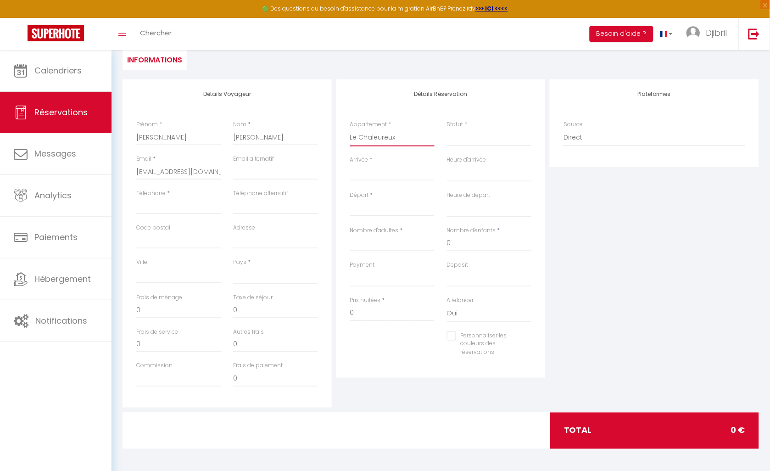
select select
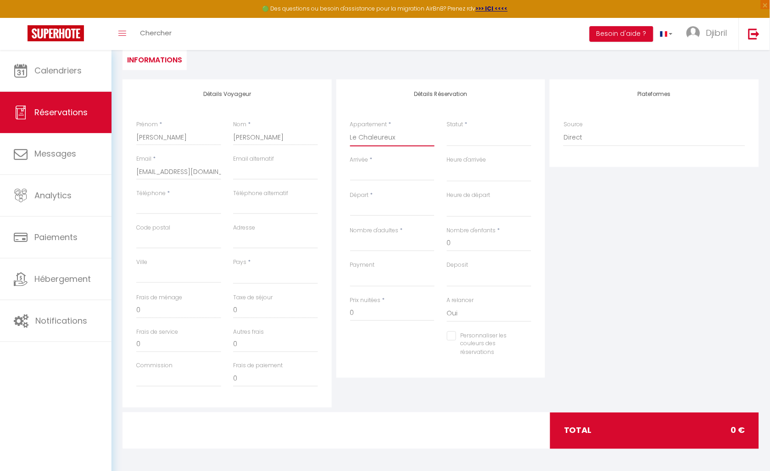
select select
checkbox input "false"
click at [451, 147] on div "Statut * Confirmé Non Confirmé Annulé Annulé par le voyageur No Show Request" at bounding box center [489, 137] width 97 height 35
click at [453, 140] on select "Confirmé Non Confirmé [PERSON_NAME] par le voyageur No Show Request" at bounding box center [489, 137] width 85 height 17
select select
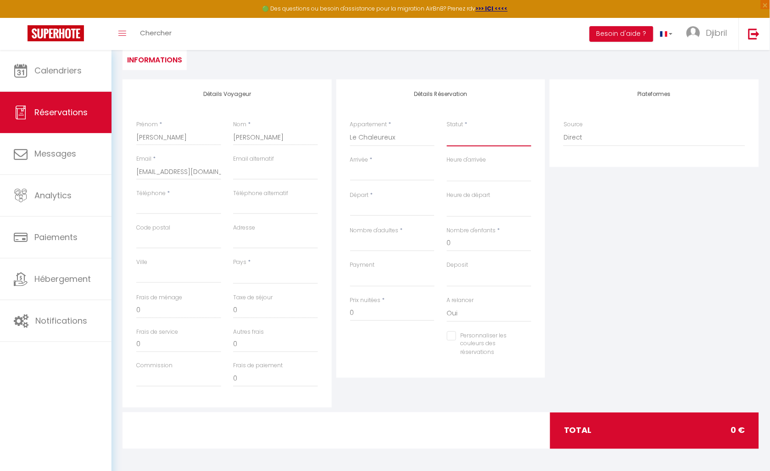
select select
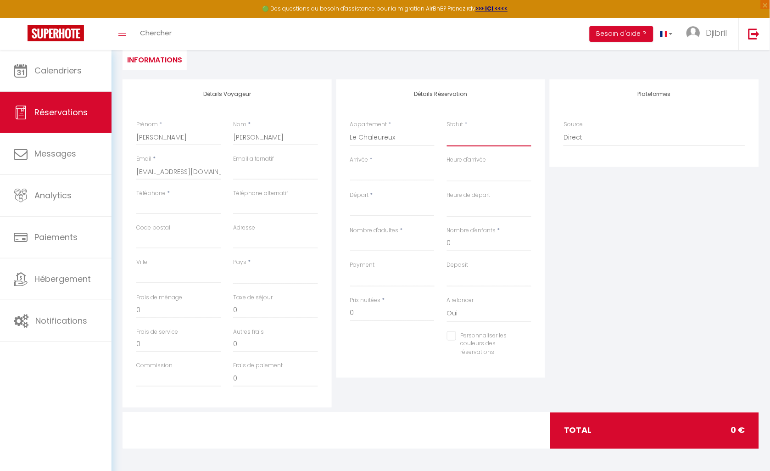
checkbox input "false"
select select "1"
click at [447, 129] on select "Confirmé Non Confirmé [PERSON_NAME] par le voyageur No Show Request" at bounding box center [489, 137] width 85 height 17
select select
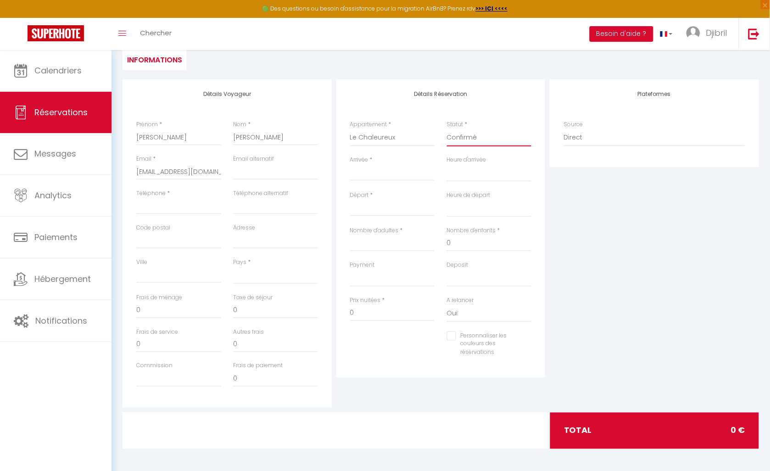
select select
checkbox input "false"
click at [421, 173] on input "Arrivée" at bounding box center [392, 174] width 85 height 12
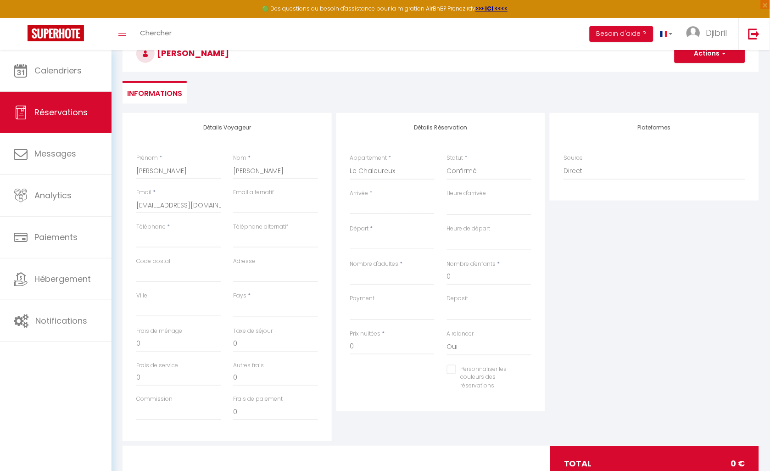
scroll to position [0, 0]
